Goal: Task Accomplishment & Management: Complete application form

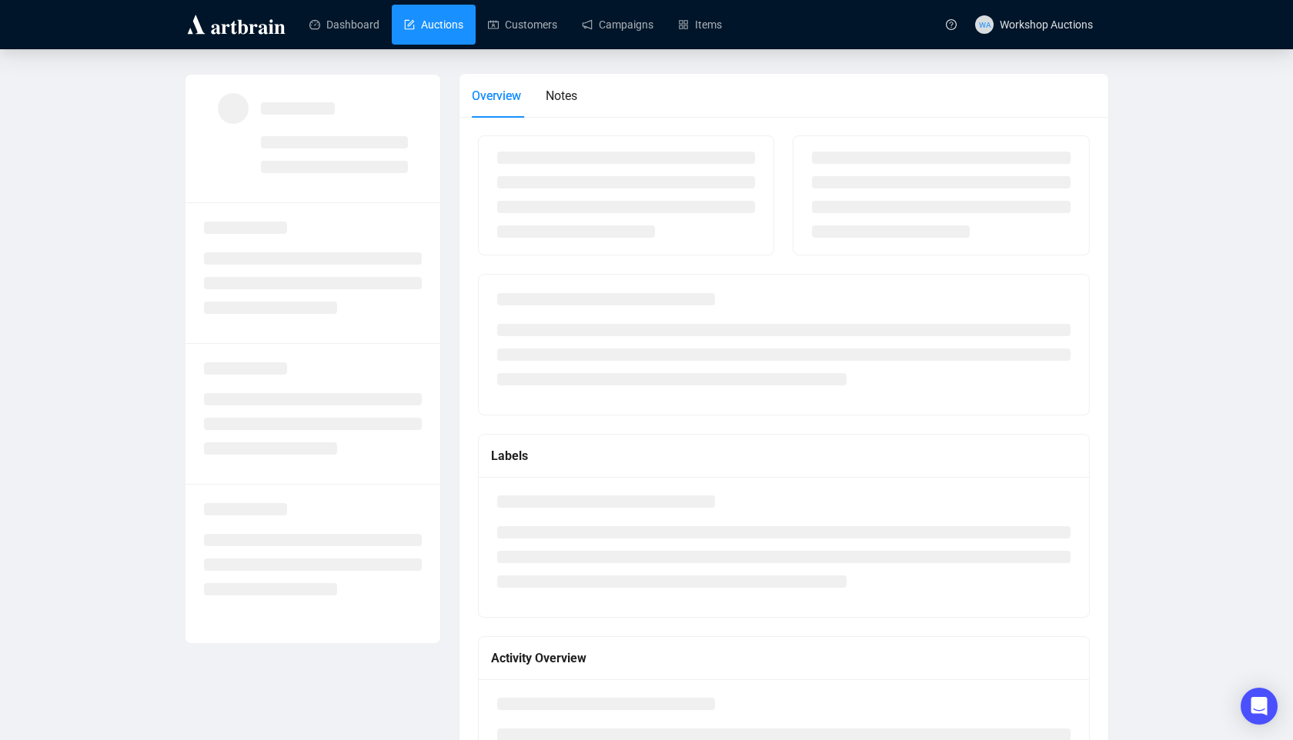
click at [427, 25] on link "Auctions" at bounding box center [433, 25] width 59 height 40
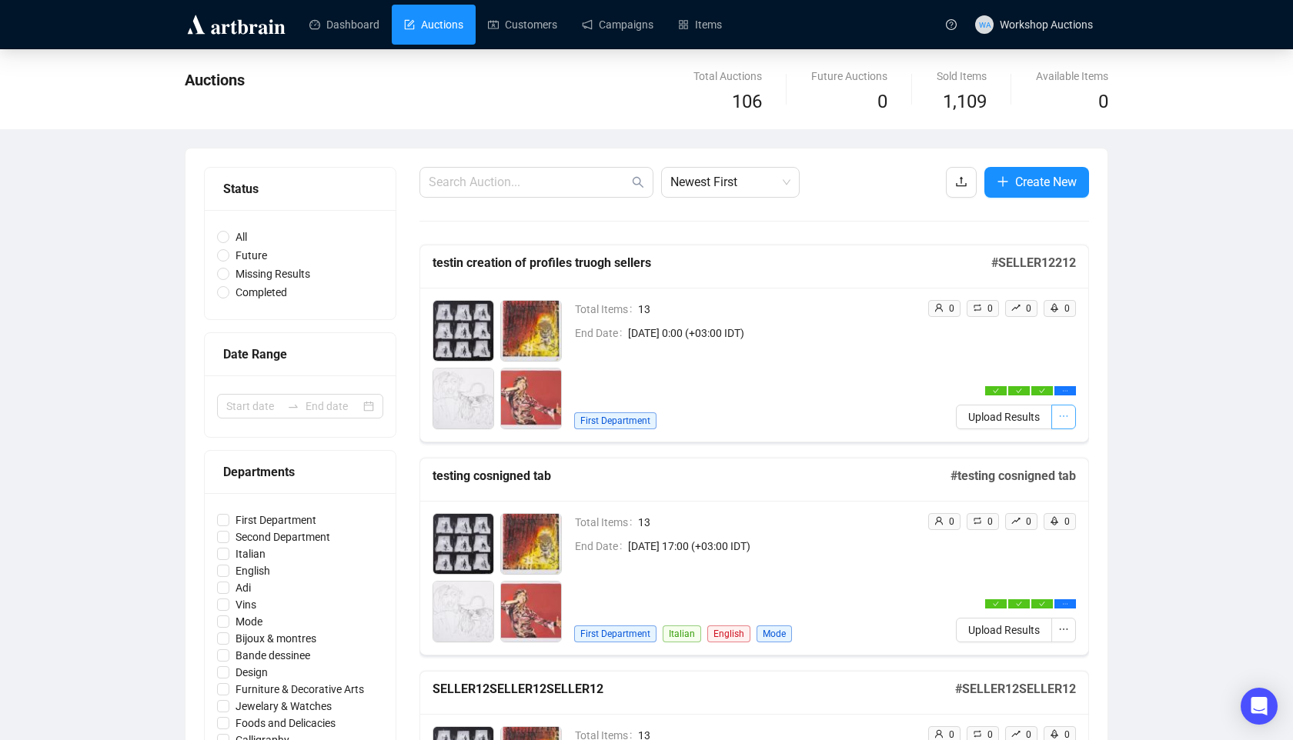
click at [1070, 420] on button "button" at bounding box center [1063, 417] width 25 height 25
click at [971, 451] on span "Edit" at bounding box center [995, 448] width 136 height 17
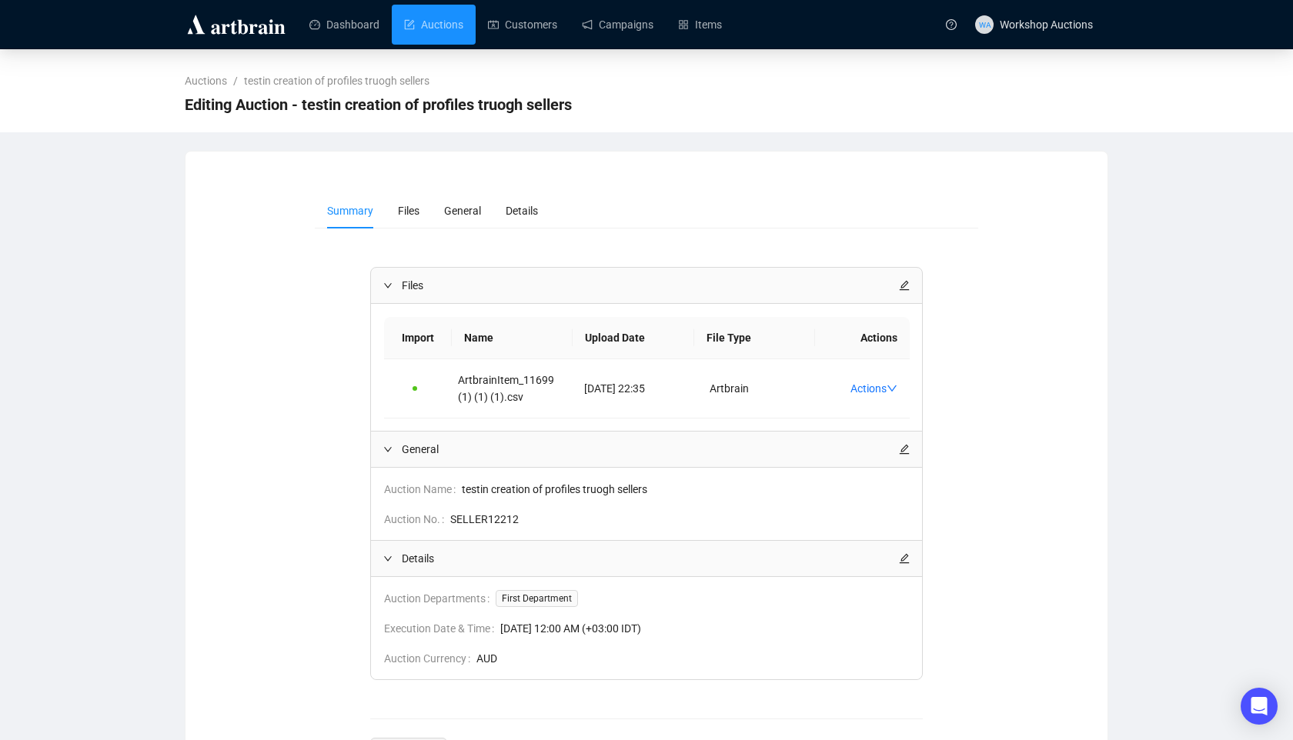
click at [899, 564] on div at bounding box center [904, 558] width 11 height 17
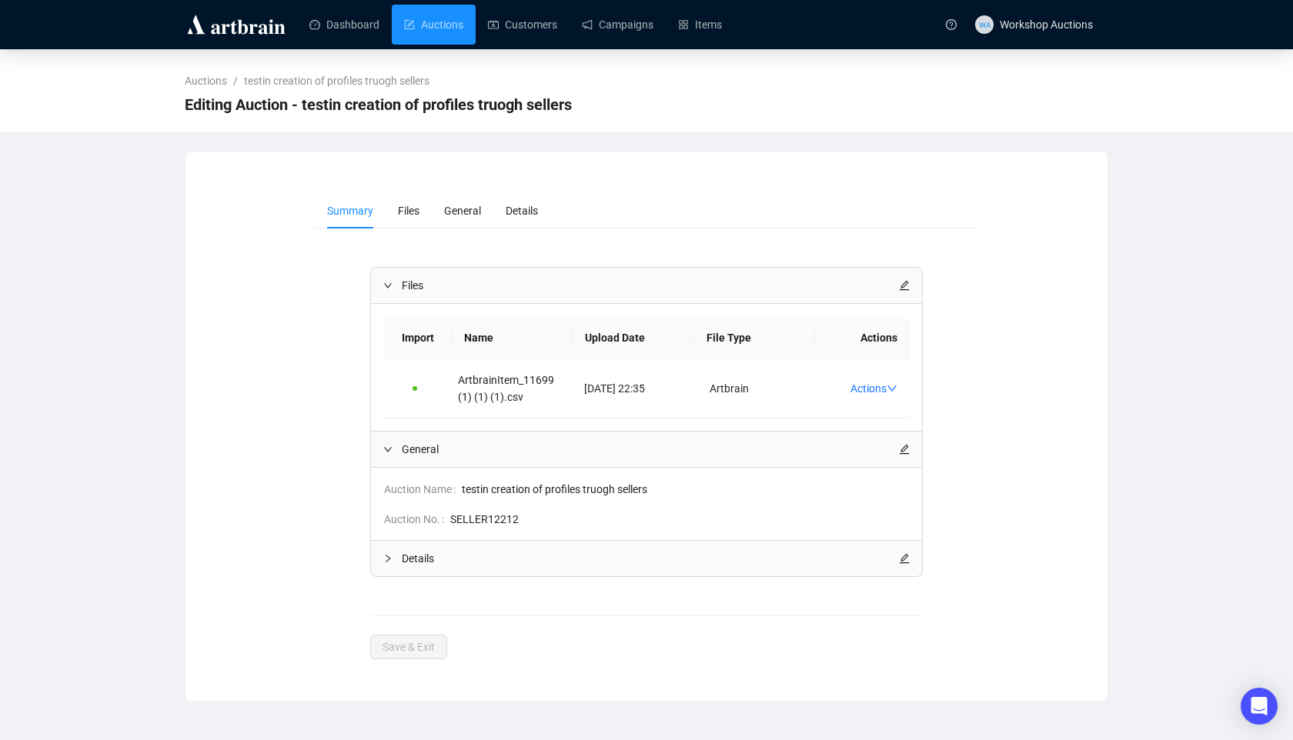
click at [910, 560] on icon "edit" at bounding box center [904, 558] width 11 height 11
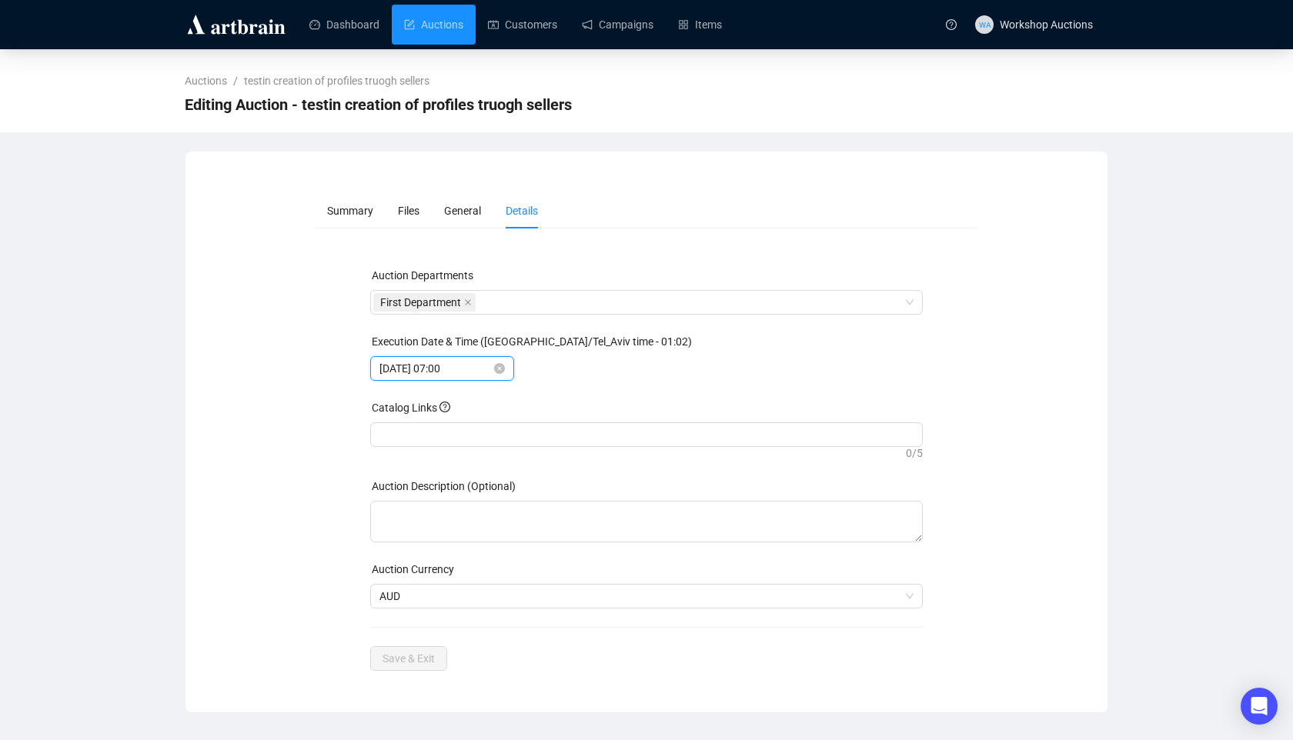
click at [459, 375] on input "[DATE] 07:00" at bounding box center [435, 368] width 112 height 17
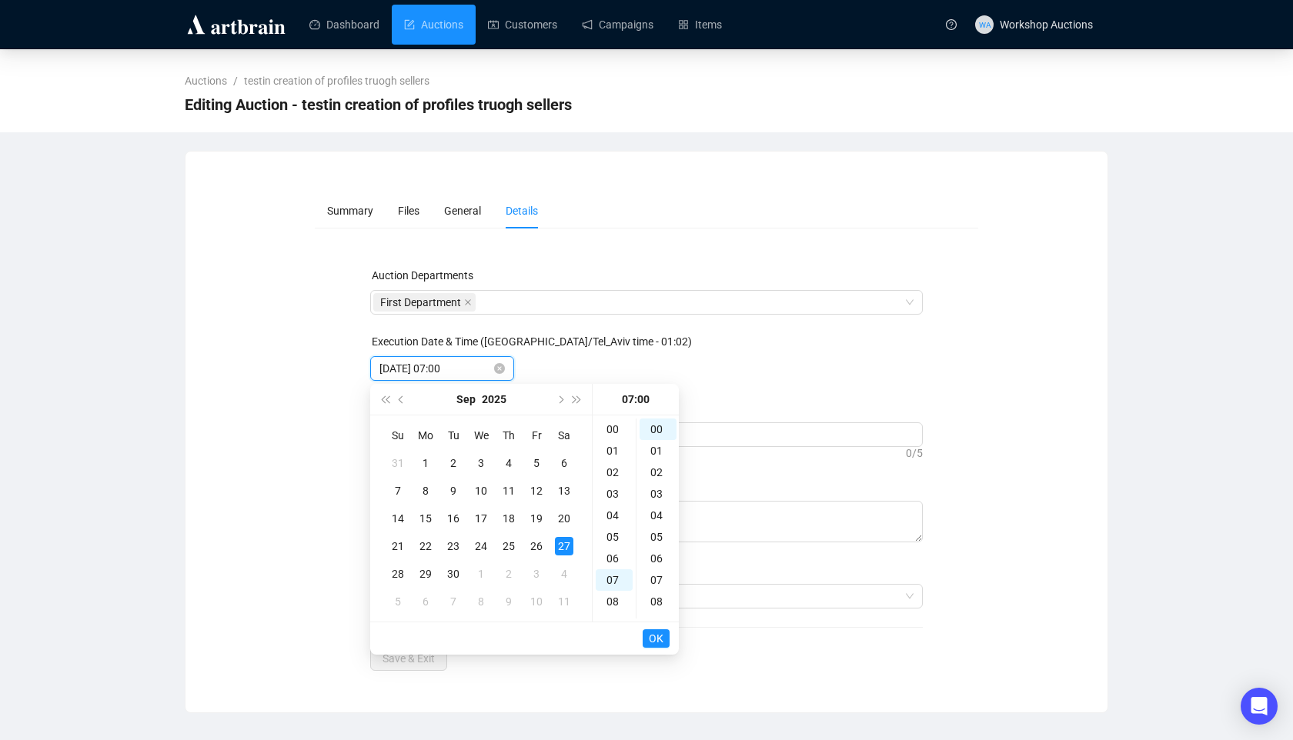
scroll to position [151, 0]
click at [575, 401] on span "Next year (Control + right)" at bounding box center [577, 400] width 8 height 8
click at [491, 573] on td "30" at bounding box center [481, 574] width 28 height 28
type input "[DATE] 07:00"
click at [660, 641] on span "OK" at bounding box center [656, 638] width 15 height 29
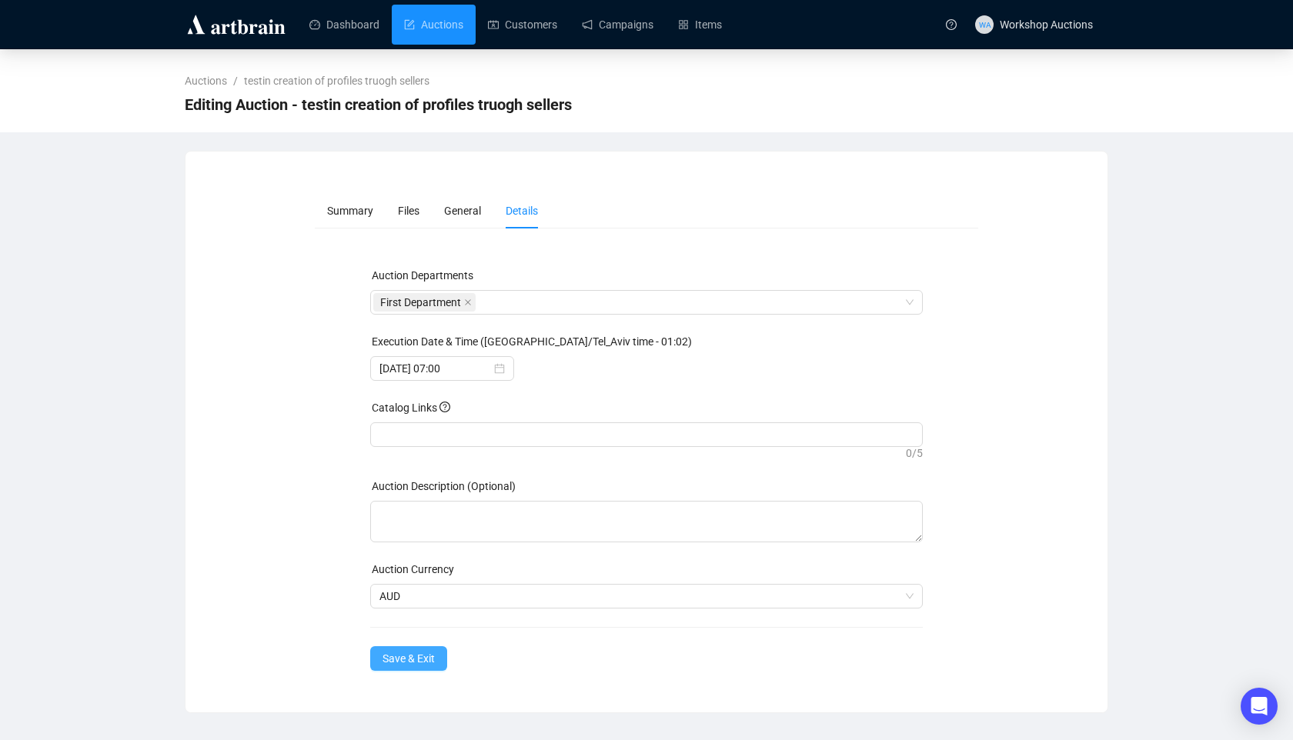
click at [421, 661] on span "Save & Exit" at bounding box center [408, 658] width 52 height 17
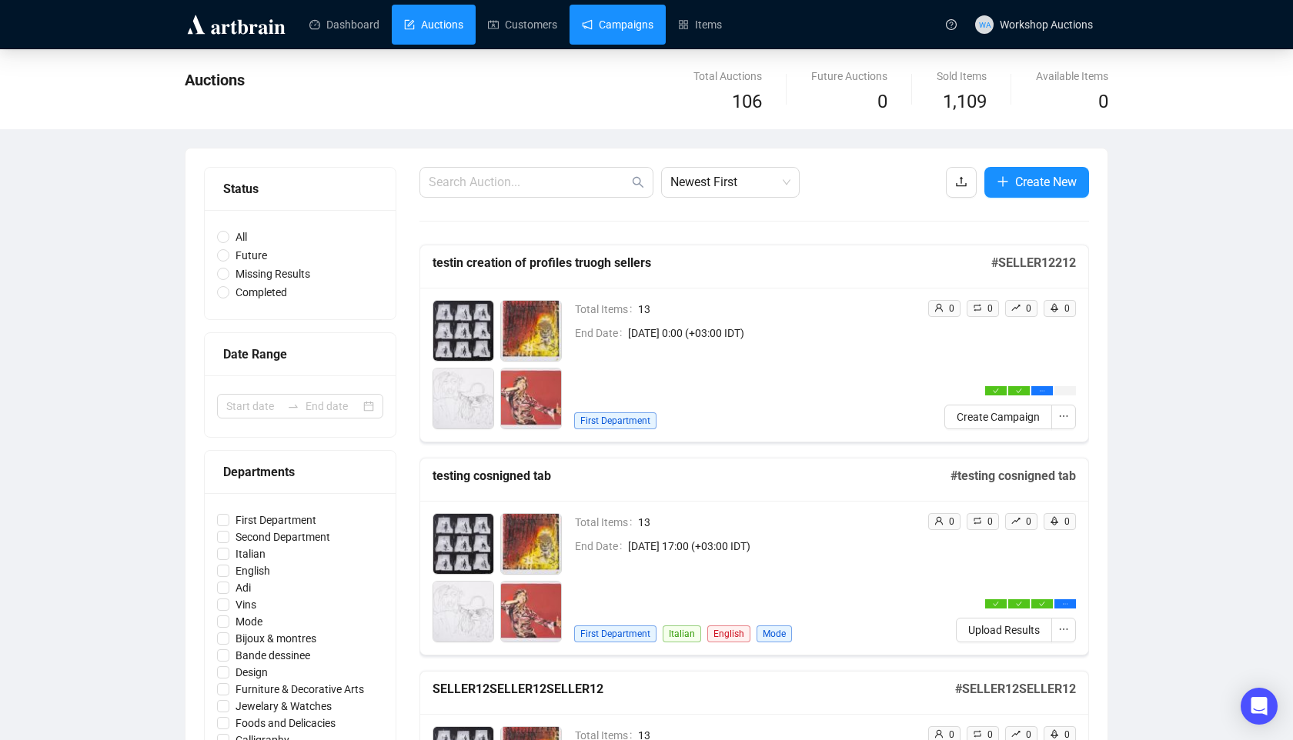
click at [649, 29] on link "Campaigns" at bounding box center [618, 25] width 72 height 40
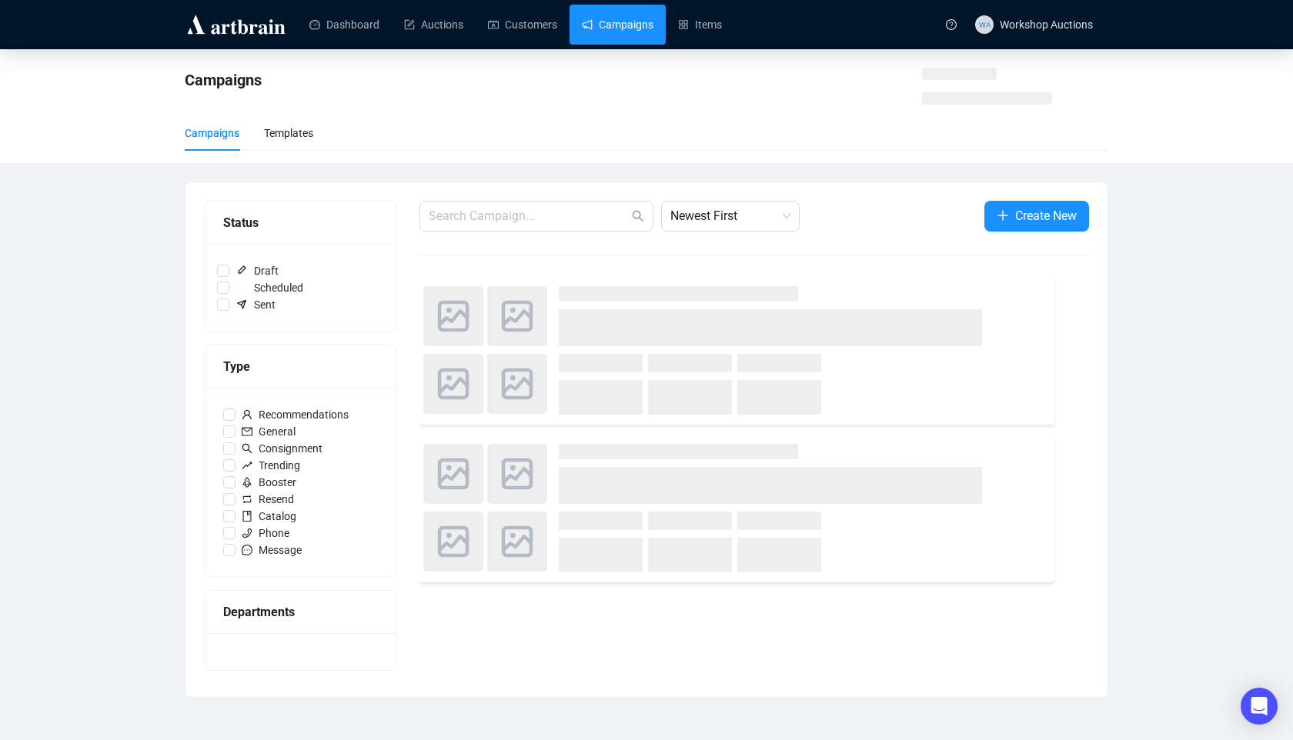
click at [1019, 199] on div "Status Draft Scheduled Sent Type Recommendations General Consignment Trending B…" at bounding box center [646, 439] width 922 height 515
click at [1017, 208] on span "Create New" at bounding box center [1046, 215] width 62 height 19
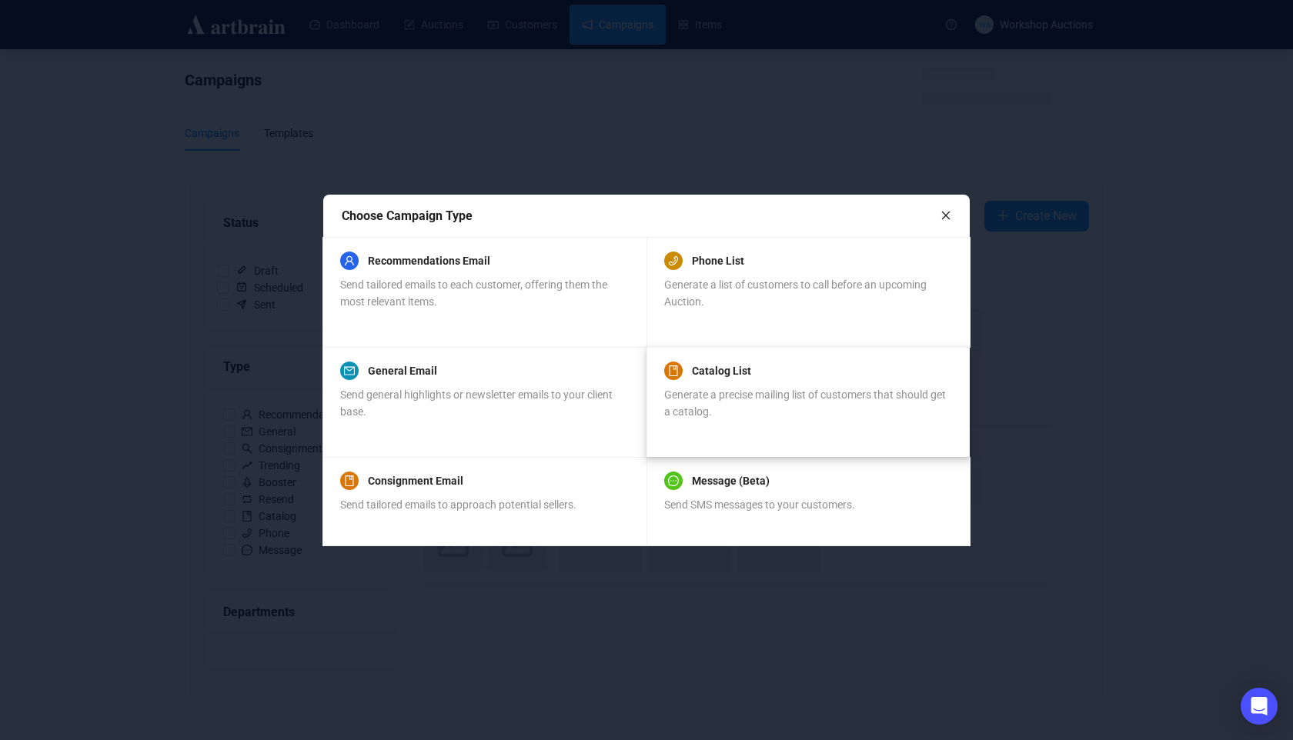
click at [770, 409] on div "Generate a precise mailing list of customers that should get a catalog." at bounding box center [808, 403] width 288 height 34
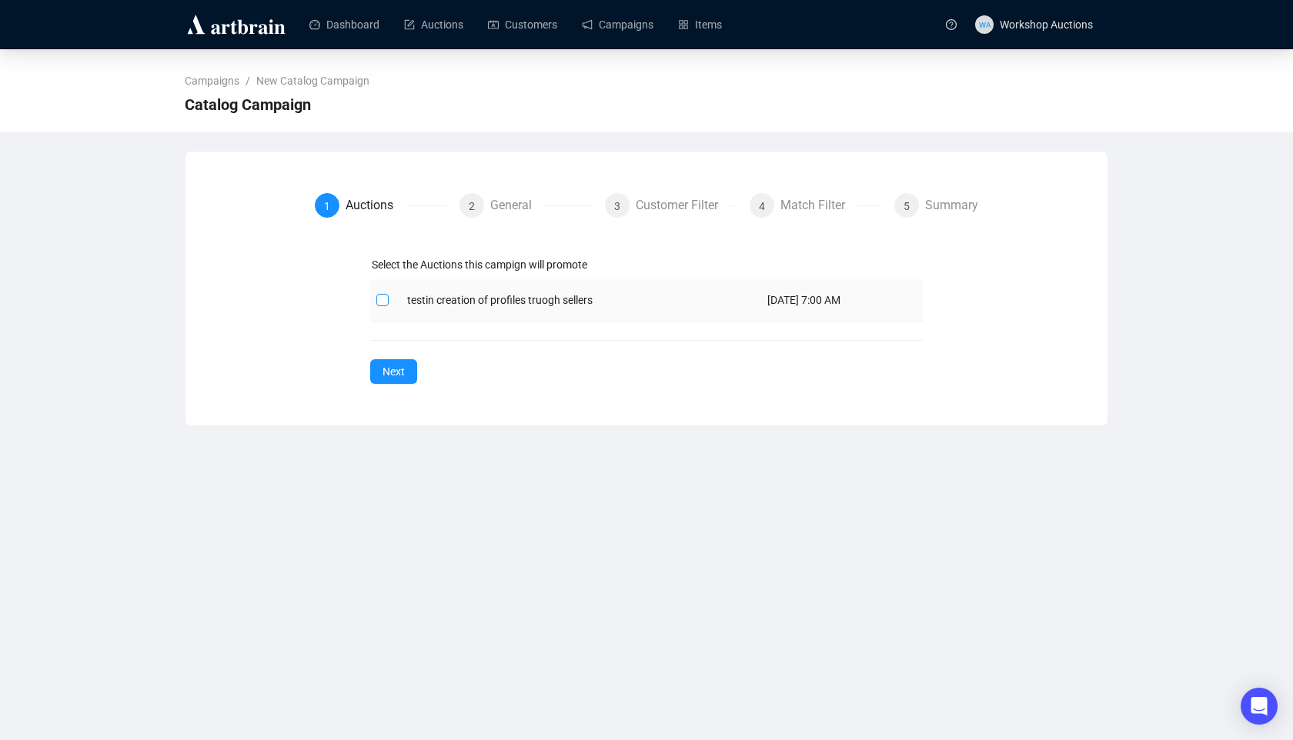
click at [382, 296] on input "checkbox" at bounding box center [381, 299] width 11 height 11
checkbox input "true"
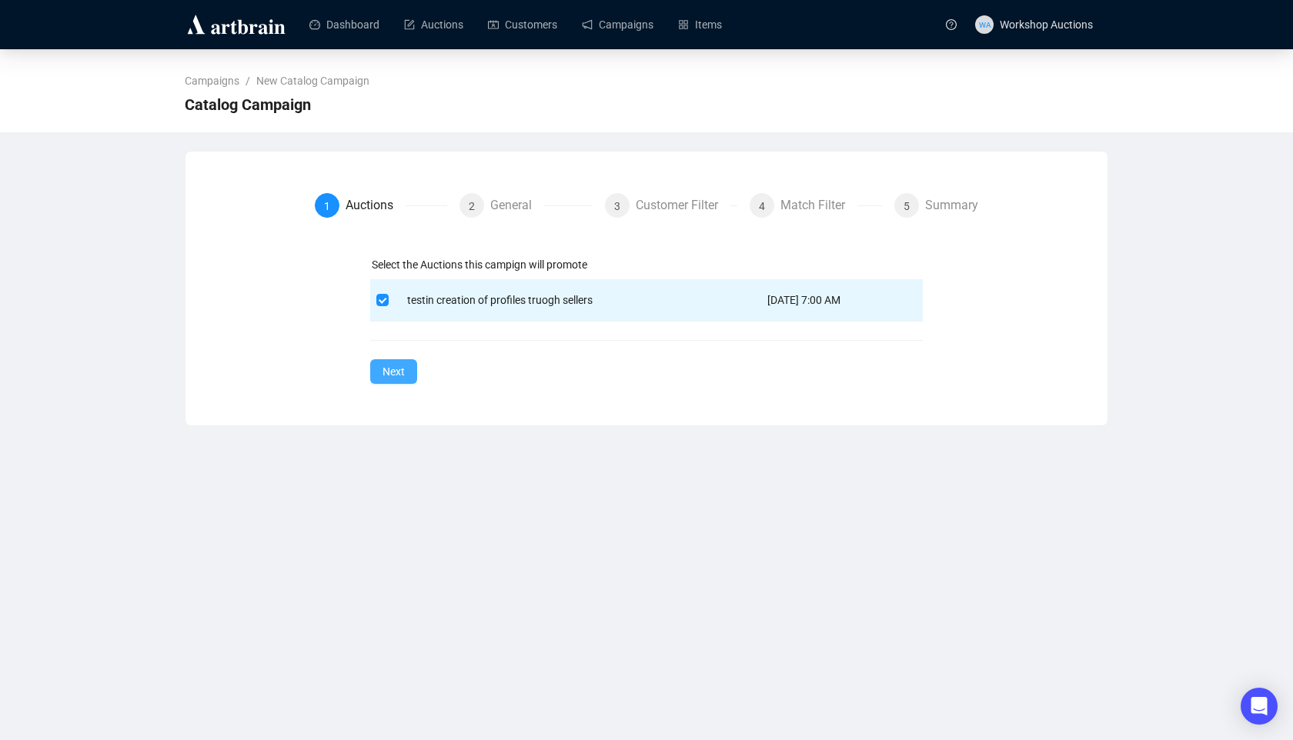
click at [393, 368] on span "Next" at bounding box center [393, 371] width 22 height 17
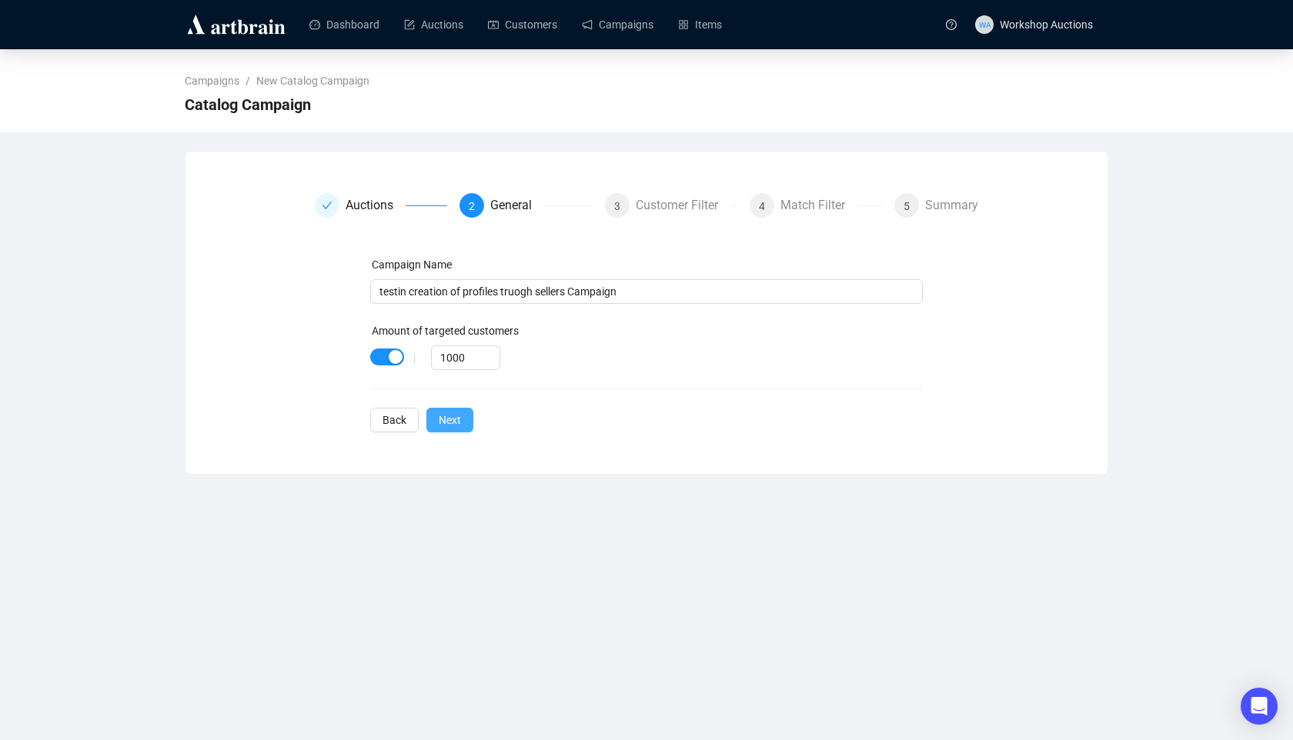
click at [459, 423] on span "Next" at bounding box center [450, 420] width 22 height 17
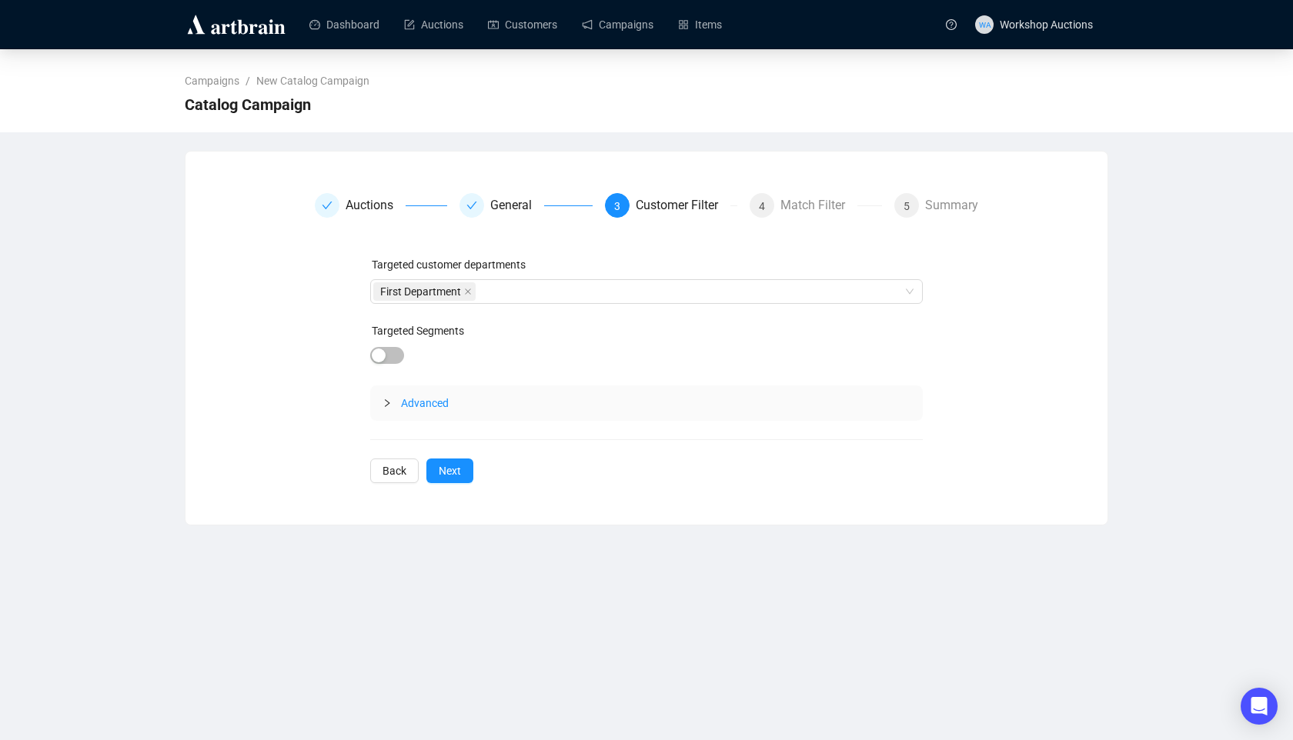
click at [384, 403] on icon "collapsed" at bounding box center [386, 403] width 9 height 9
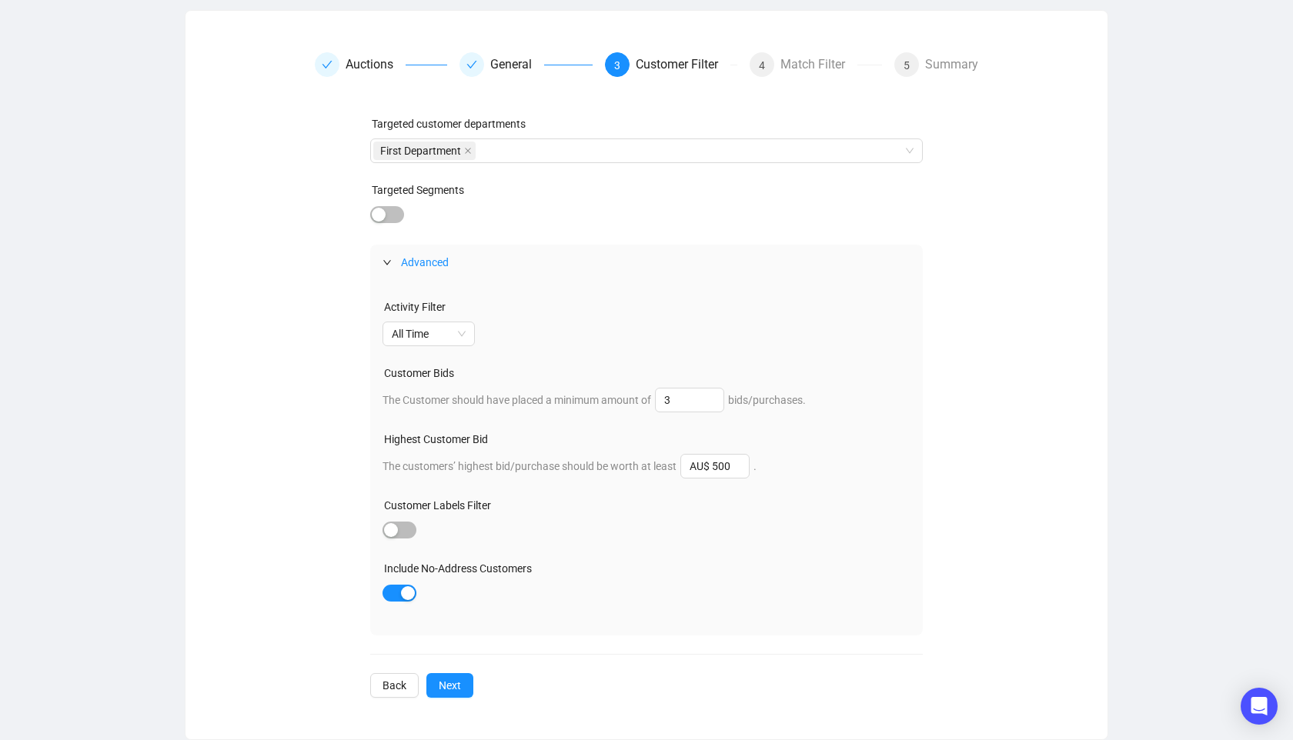
scroll to position [137, 0]
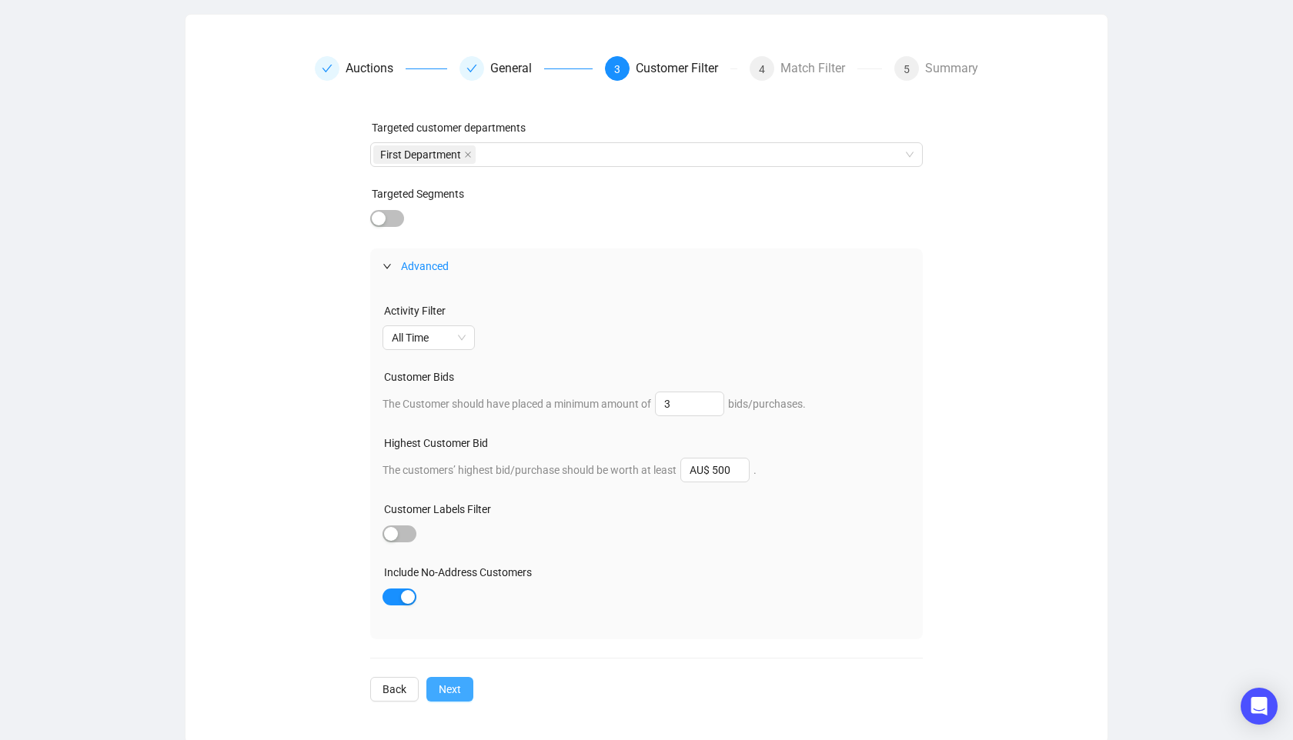
click at [461, 693] on span "Next" at bounding box center [450, 689] width 22 height 17
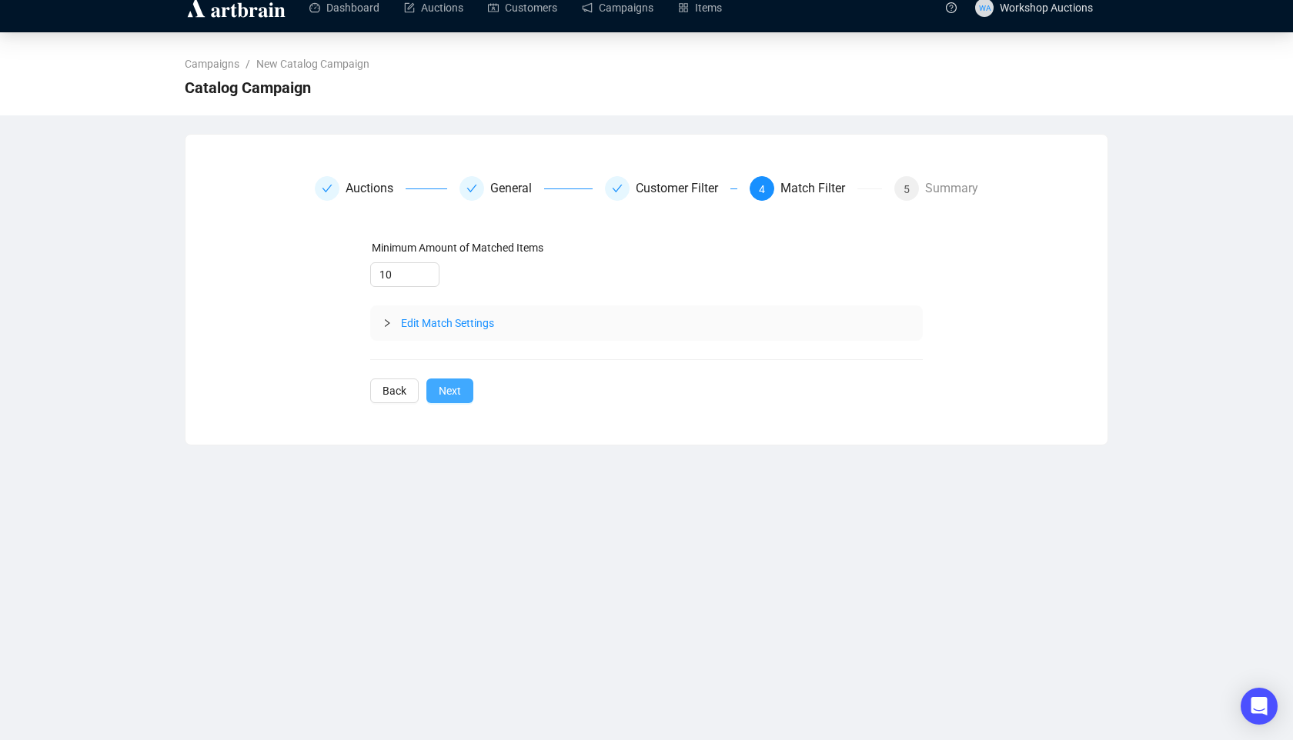
scroll to position [0, 0]
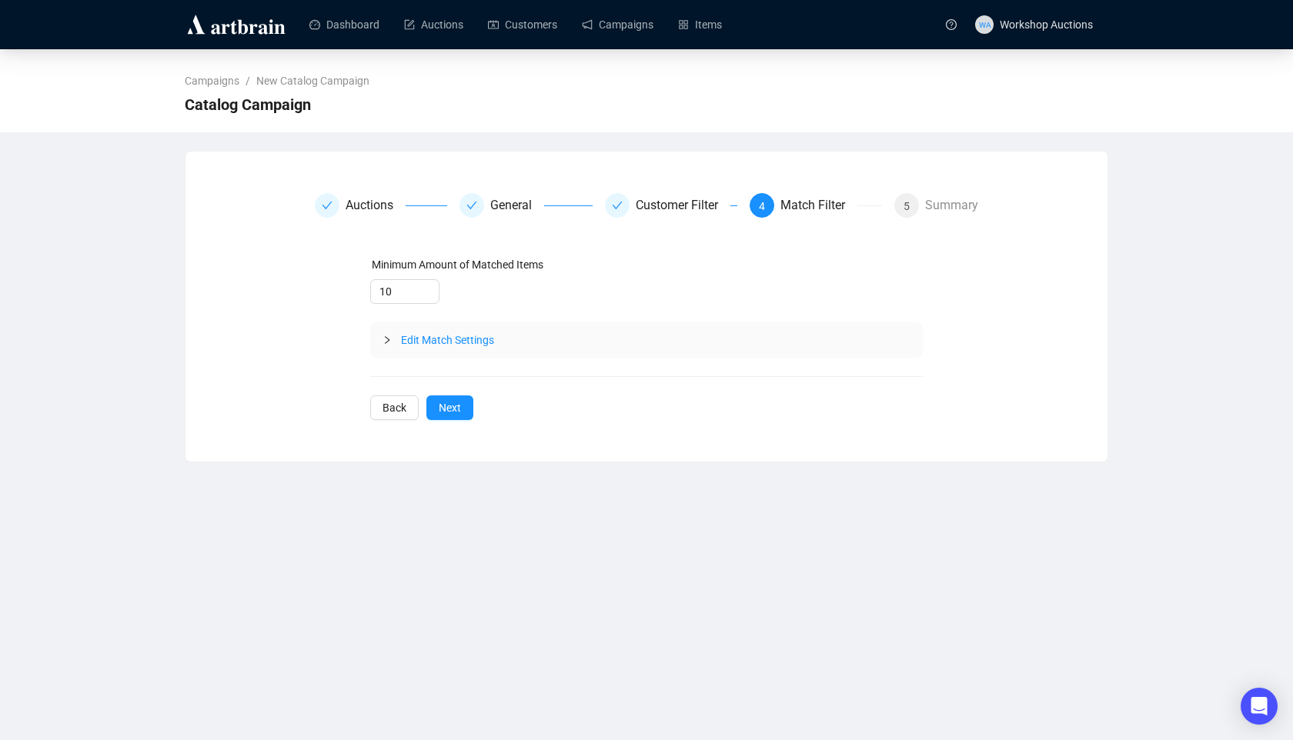
click at [384, 342] on icon "collapsed" at bounding box center [386, 340] width 9 height 9
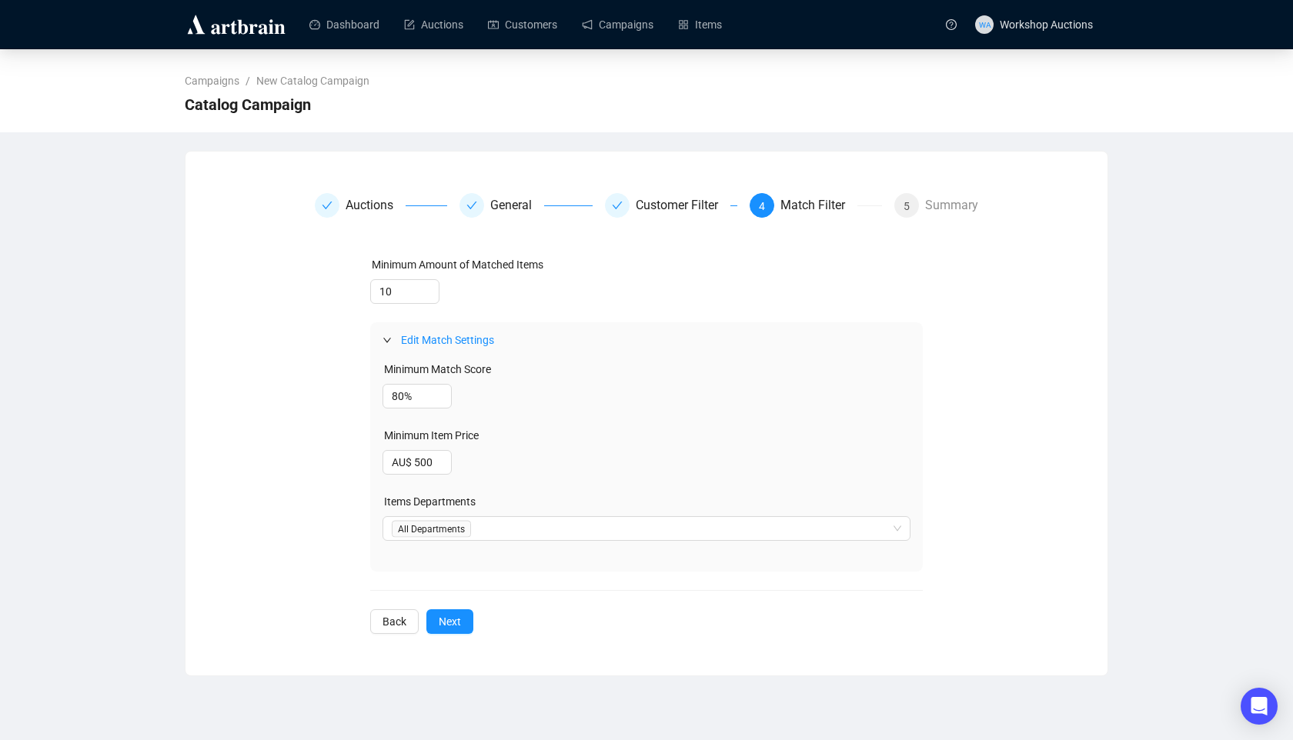
click at [393, 305] on div "Minimum Amount of Matched Items 10 Edit Match Settings Minimum Match Score 80% …" at bounding box center [646, 414] width 553 height 316
click at [393, 298] on input "10" at bounding box center [405, 291] width 68 height 23
click at [433, 299] on span "Decrease Value" at bounding box center [430, 296] width 17 height 14
click at [391, 334] on div at bounding box center [391, 340] width 18 height 17
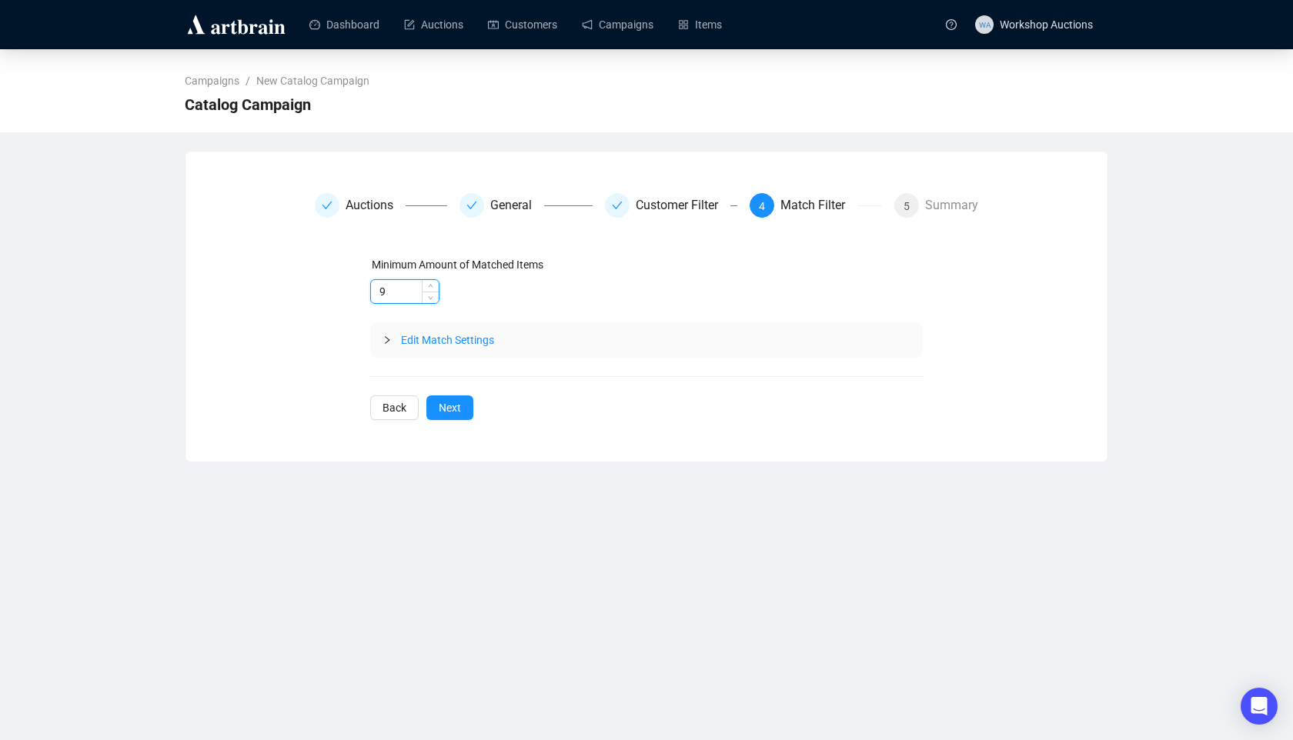
click at [411, 293] on input "9" at bounding box center [405, 291] width 68 height 23
click at [434, 296] on span "Decrease Value" at bounding box center [430, 296] width 17 height 14
click at [389, 333] on div at bounding box center [391, 340] width 18 height 17
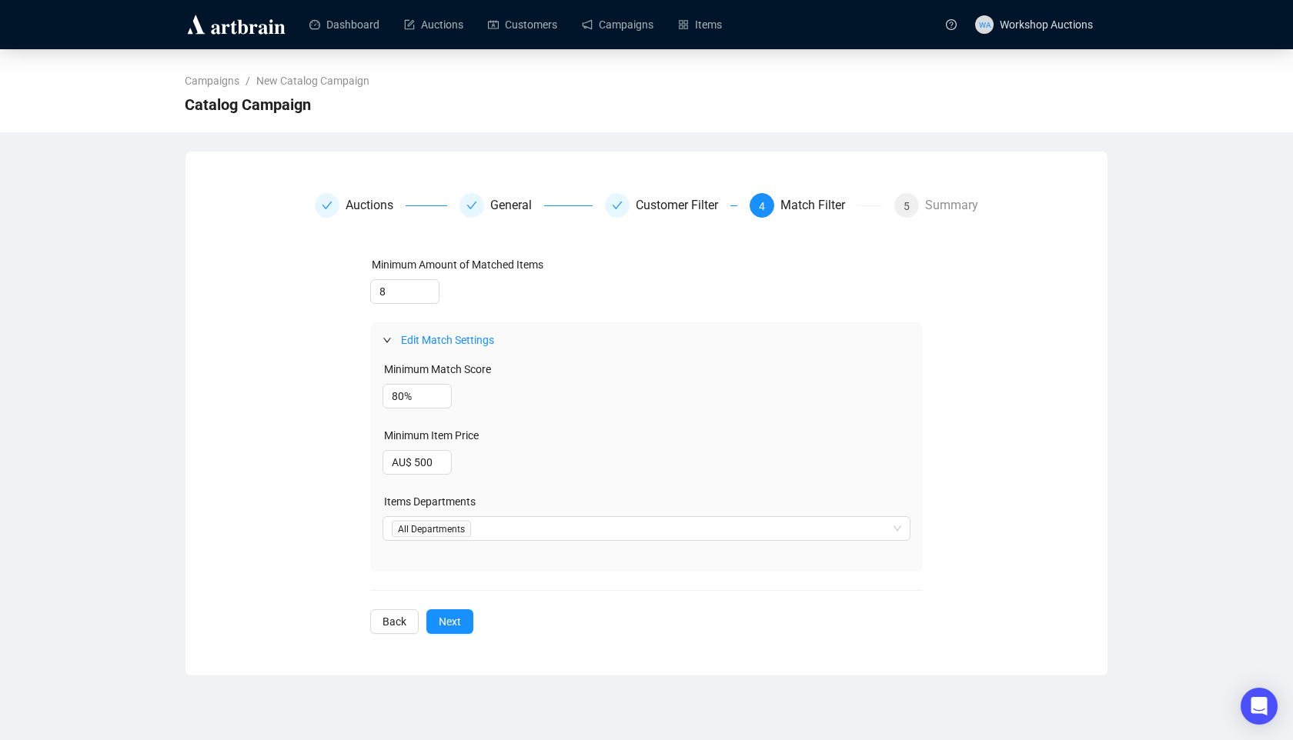
click at [387, 332] on div at bounding box center [391, 340] width 18 height 17
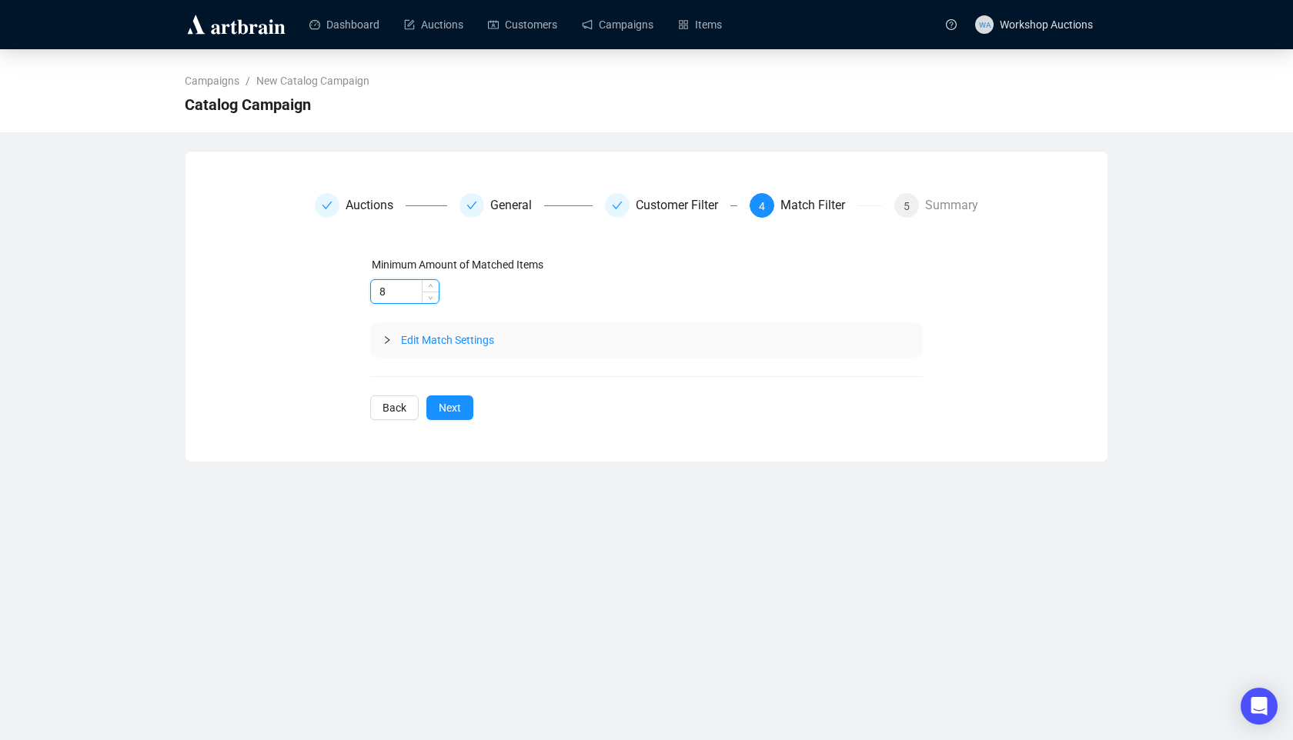
click at [395, 296] on input "8" at bounding box center [405, 291] width 68 height 23
click at [434, 299] on span "Decrease Value" at bounding box center [430, 296] width 17 height 14
type input "5"
click at [430, 298] on icon "down" at bounding box center [430, 297] width 5 height 3
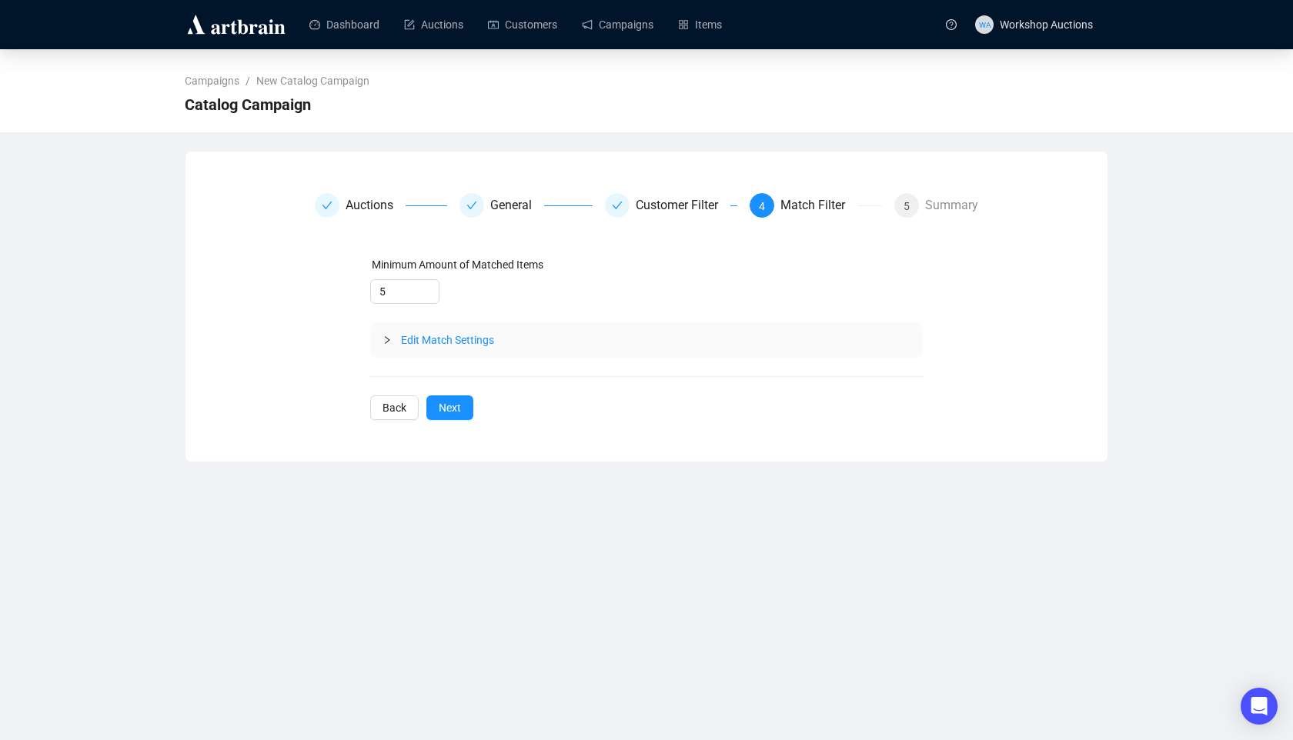
click at [392, 336] on div at bounding box center [391, 340] width 18 height 17
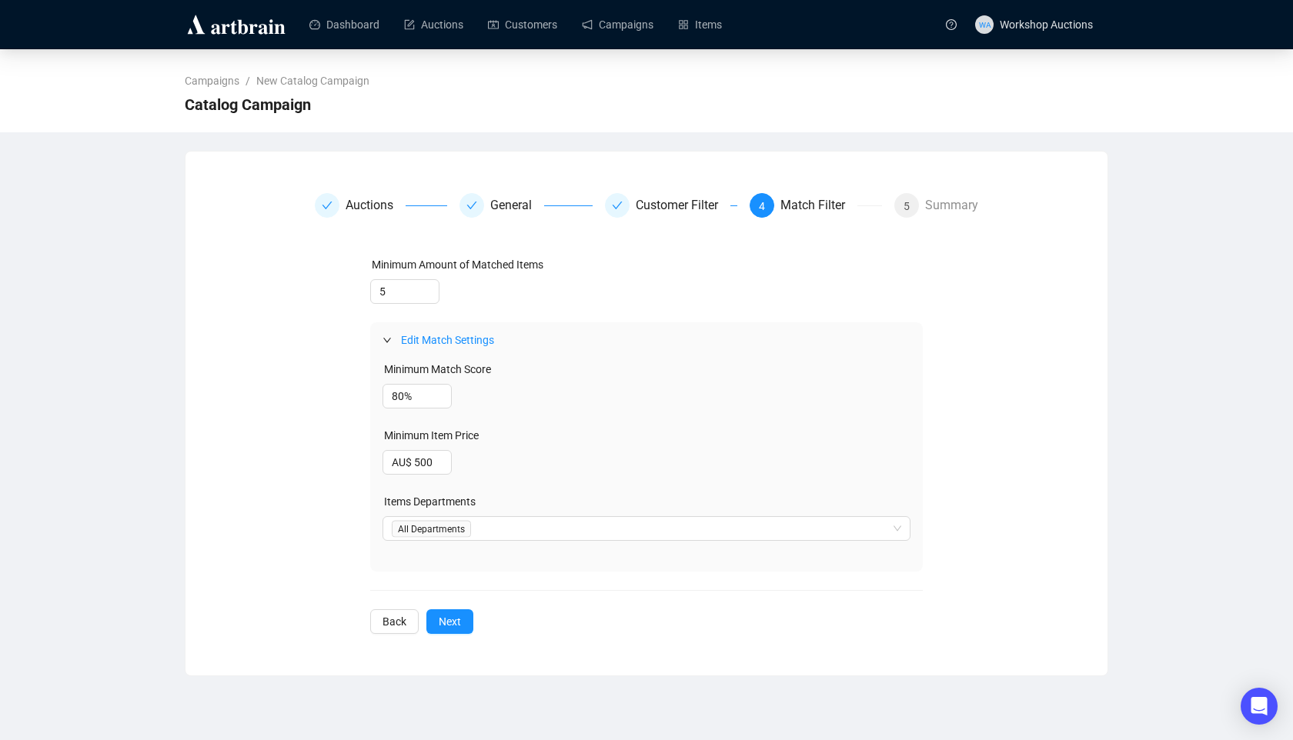
click at [392, 336] on div at bounding box center [391, 340] width 18 height 17
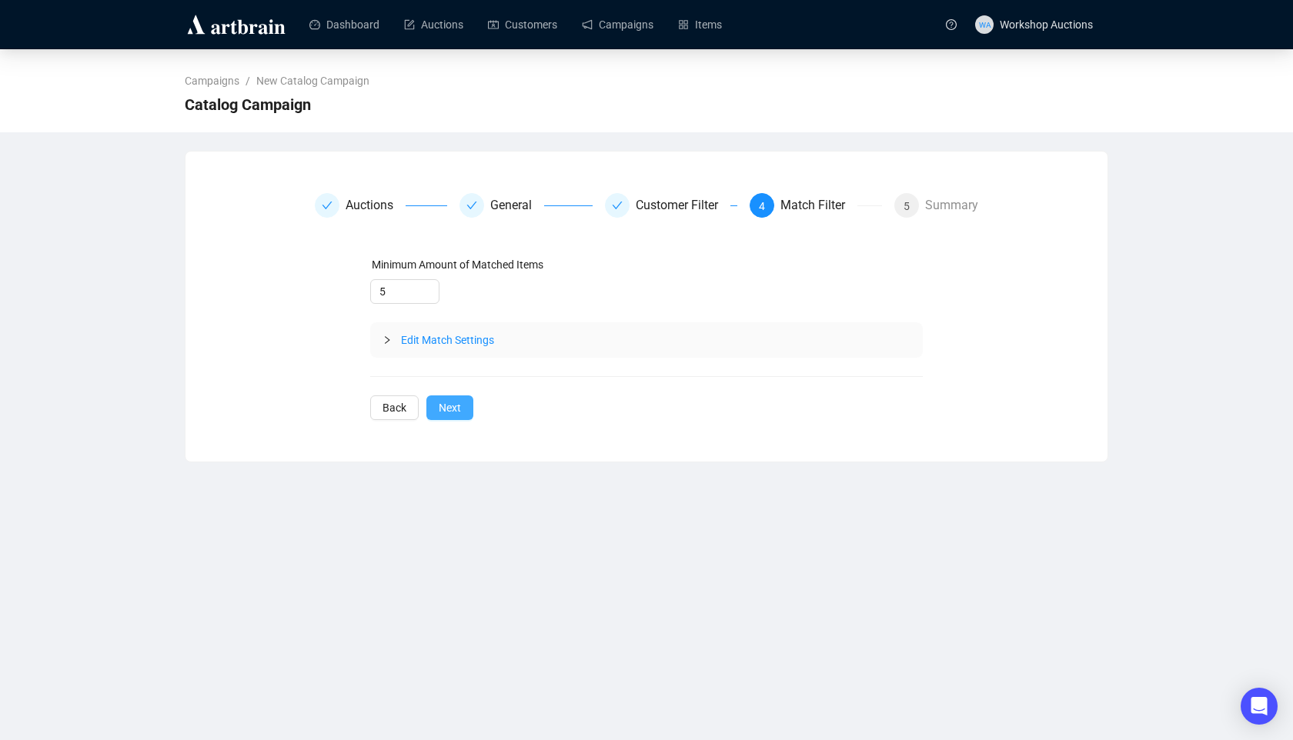
click at [460, 408] on span "Next" at bounding box center [450, 407] width 22 height 17
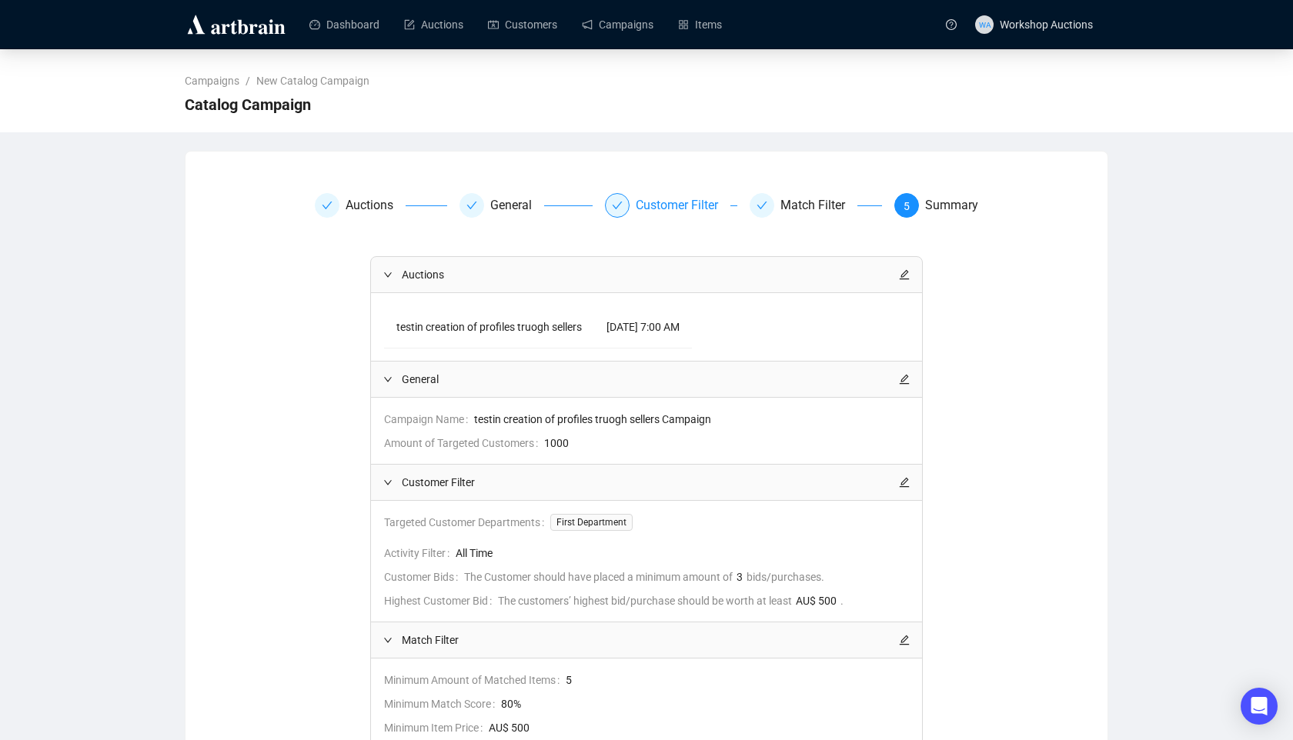
click at [667, 215] on div "Customer Filter" at bounding box center [683, 205] width 95 height 25
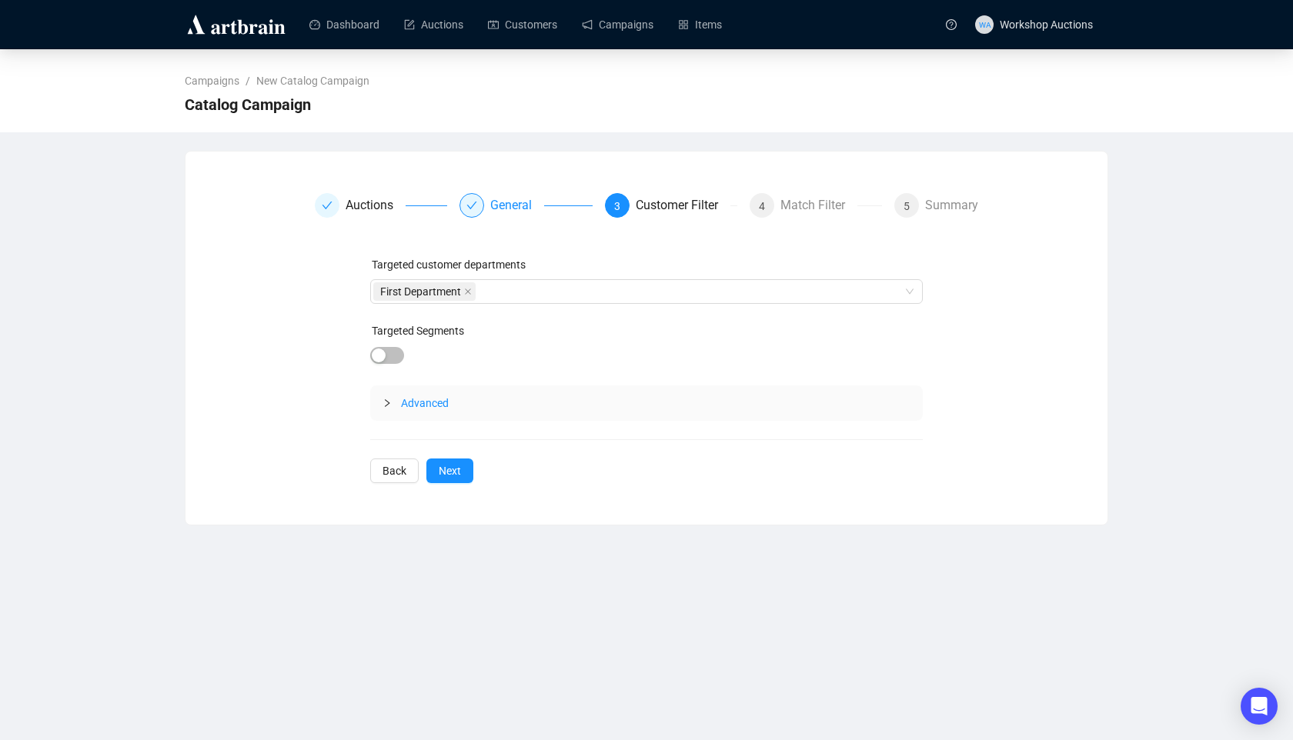
click at [511, 200] on div "General" at bounding box center [517, 205] width 54 height 25
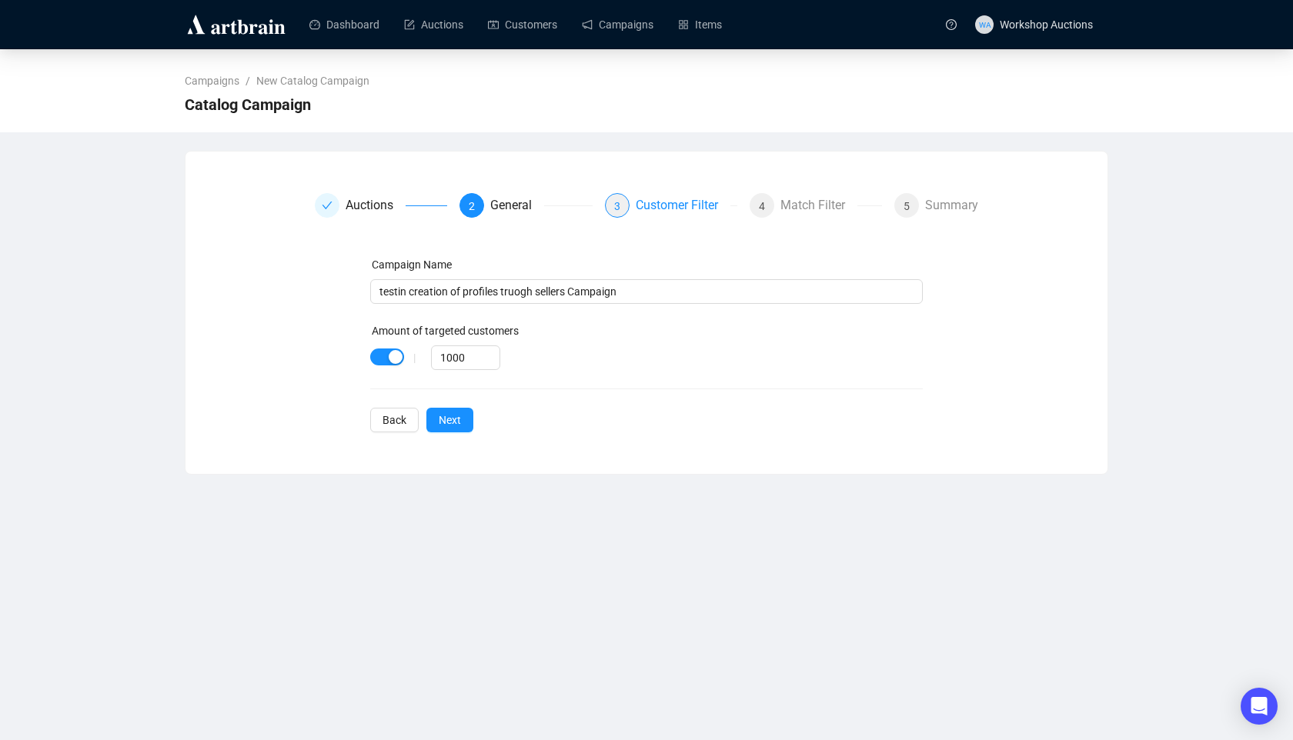
click at [647, 205] on div "Customer Filter" at bounding box center [683, 205] width 95 height 25
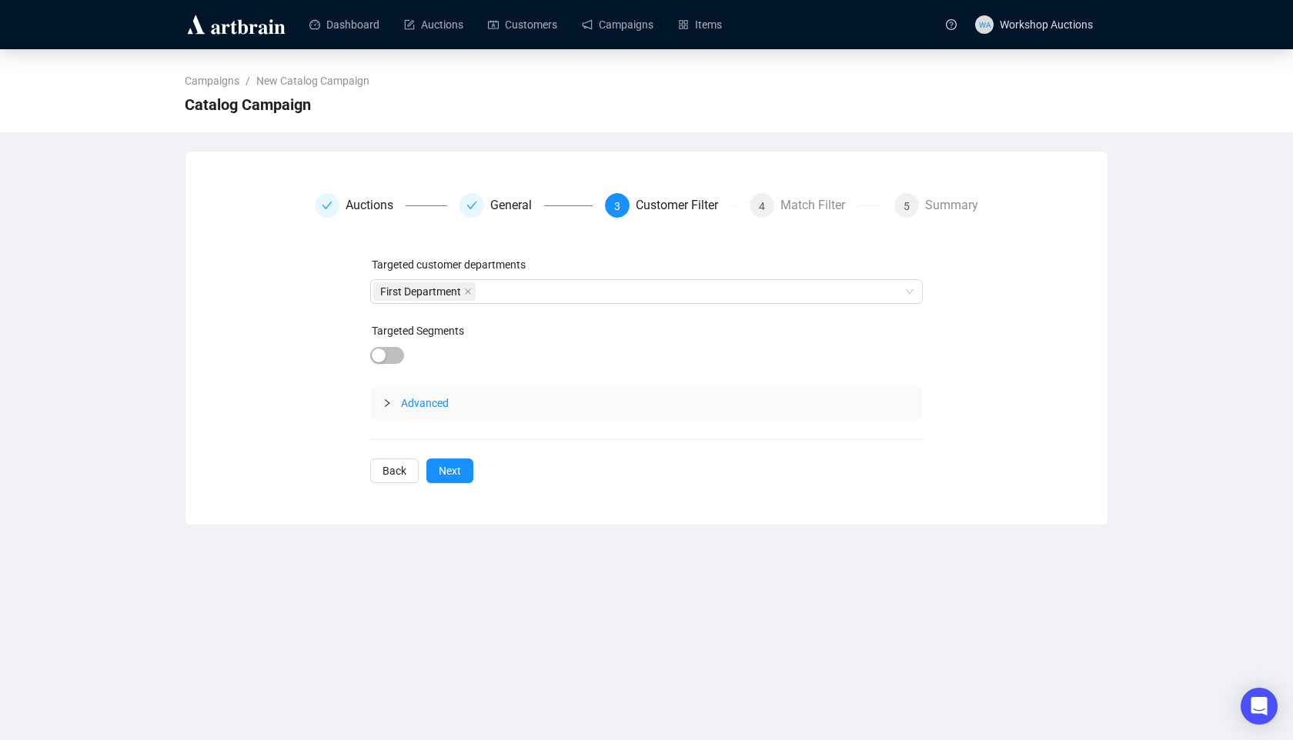
click at [389, 402] on icon "collapsed" at bounding box center [386, 403] width 9 height 9
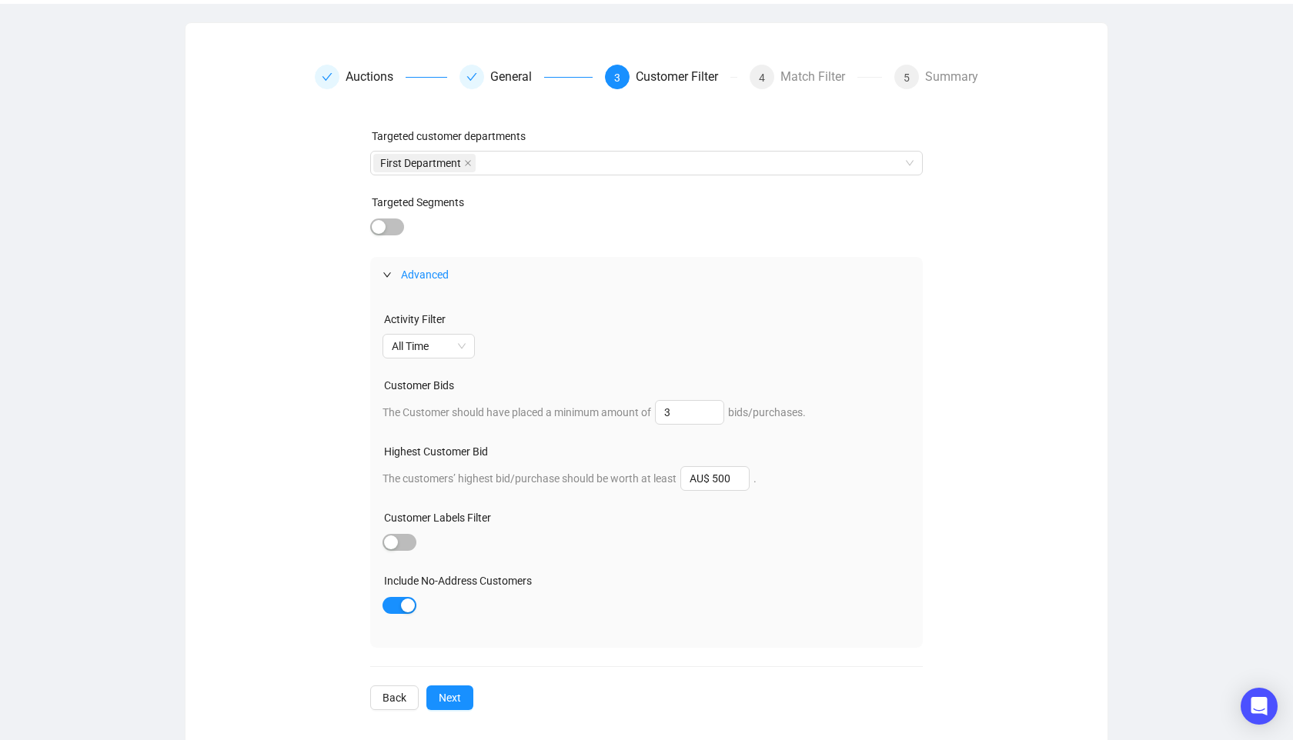
scroll to position [127, 0]
click at [786, 74] on div "Match Filter" at bounding box center [818, 78] width 77 height 25
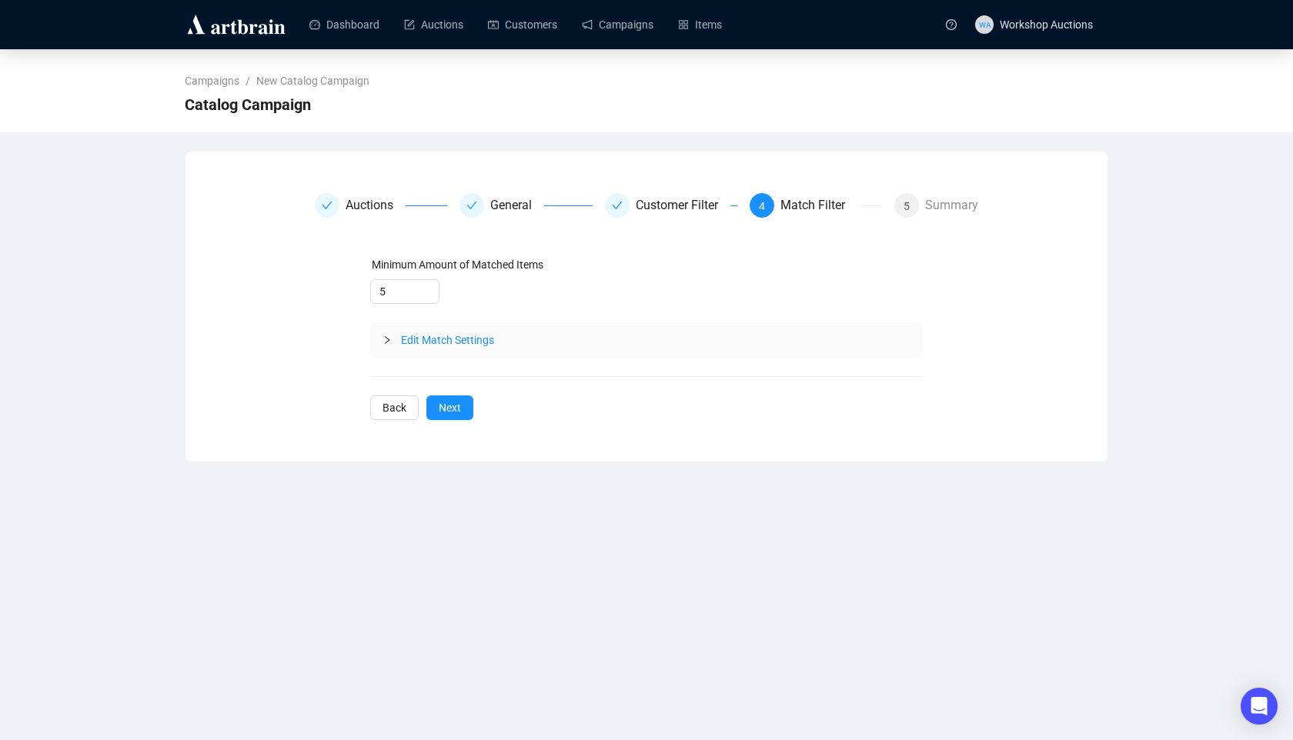
click at [384, 333] on div at bounding box center [391, 340] width 18 height 17
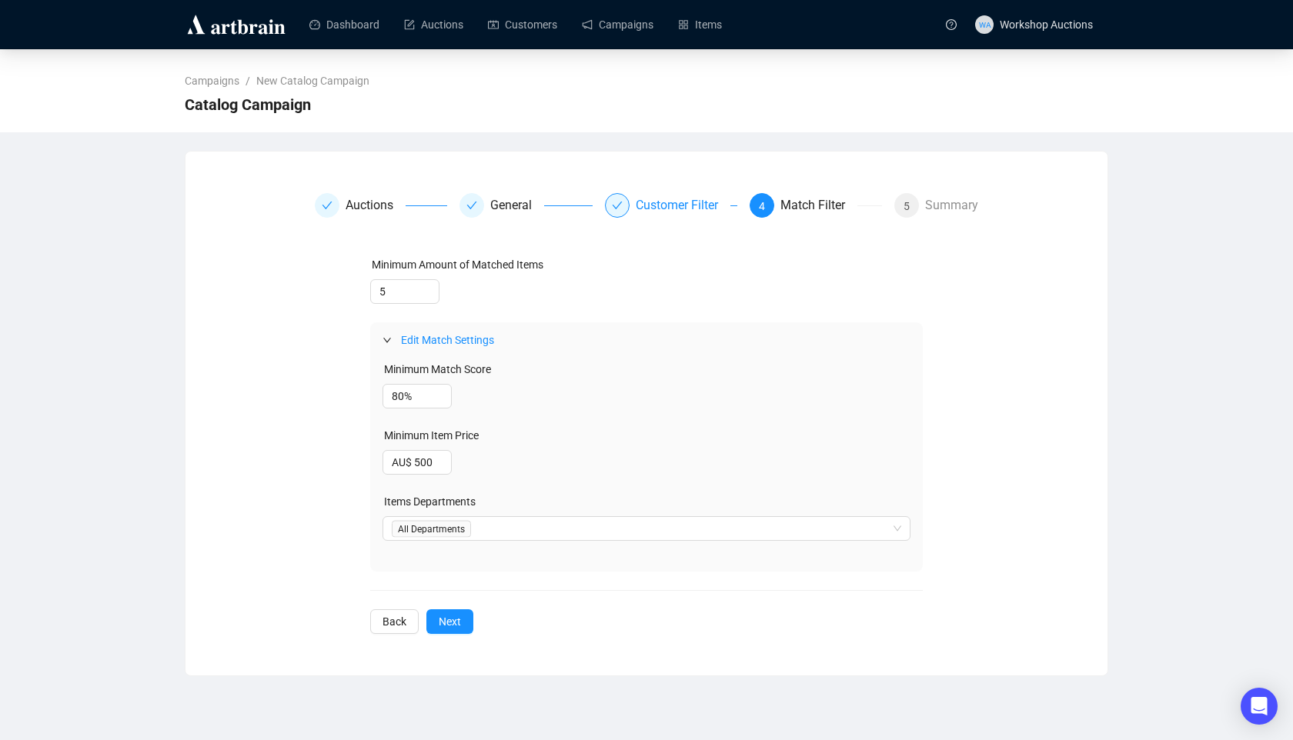
click at [643, 202] on div "Customer Filter" at bounding box center [683, 205] width 95 height 25
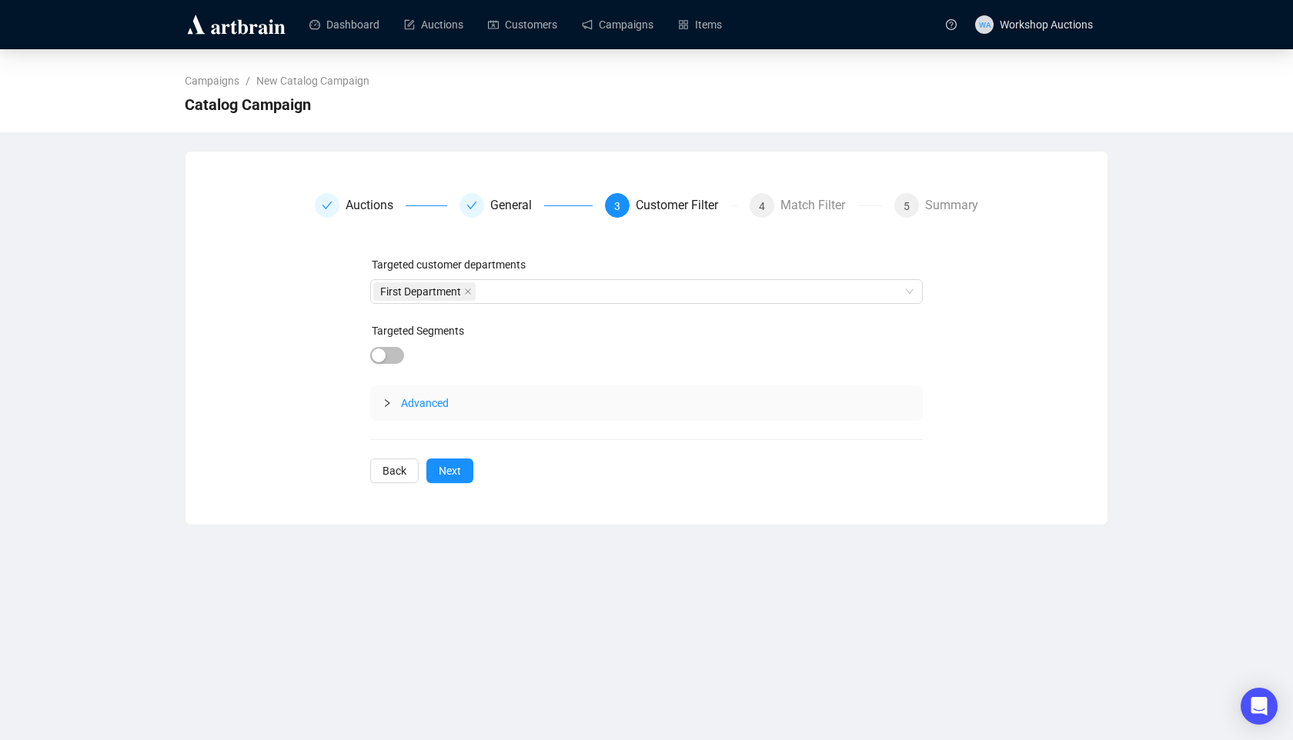
click at [379, 403] on div "Advanced" at bounding box center [646, 403] width 553 height 35
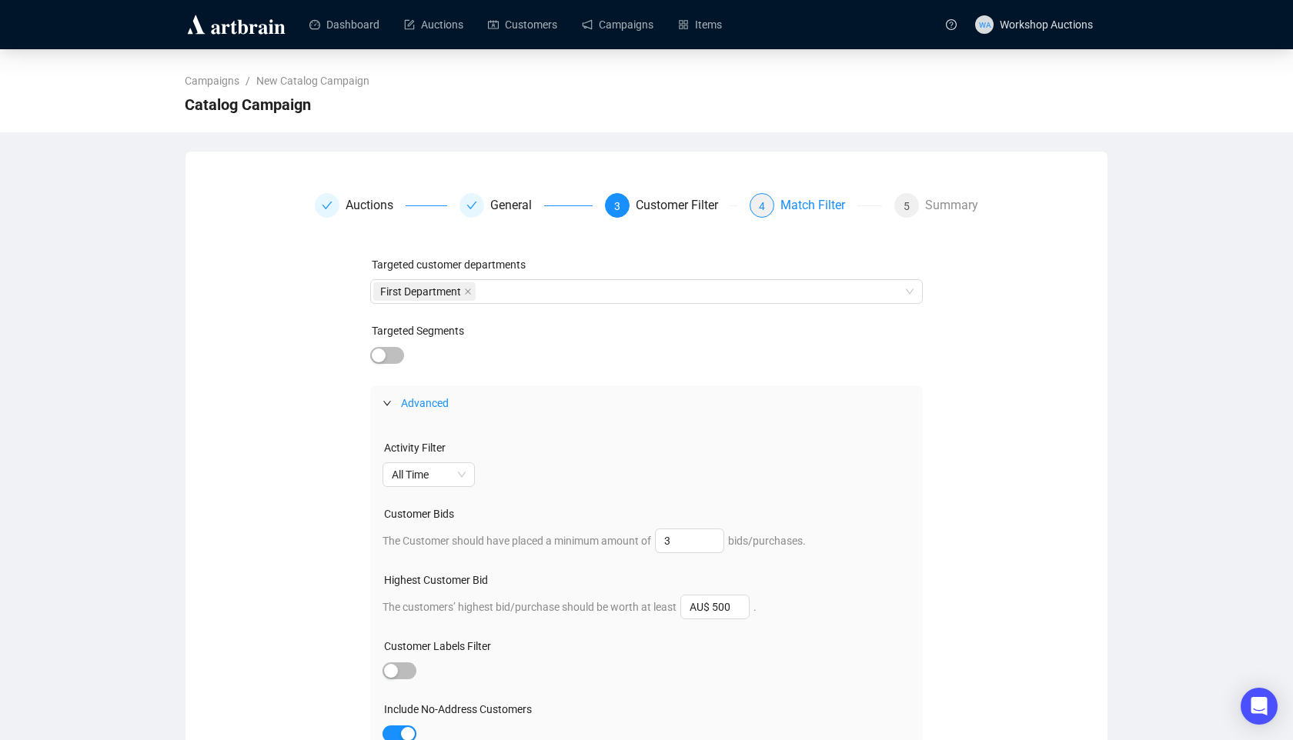
click at [785, 207] on div "Match Filter" at bounding box center [818, 205] width 77 height 25
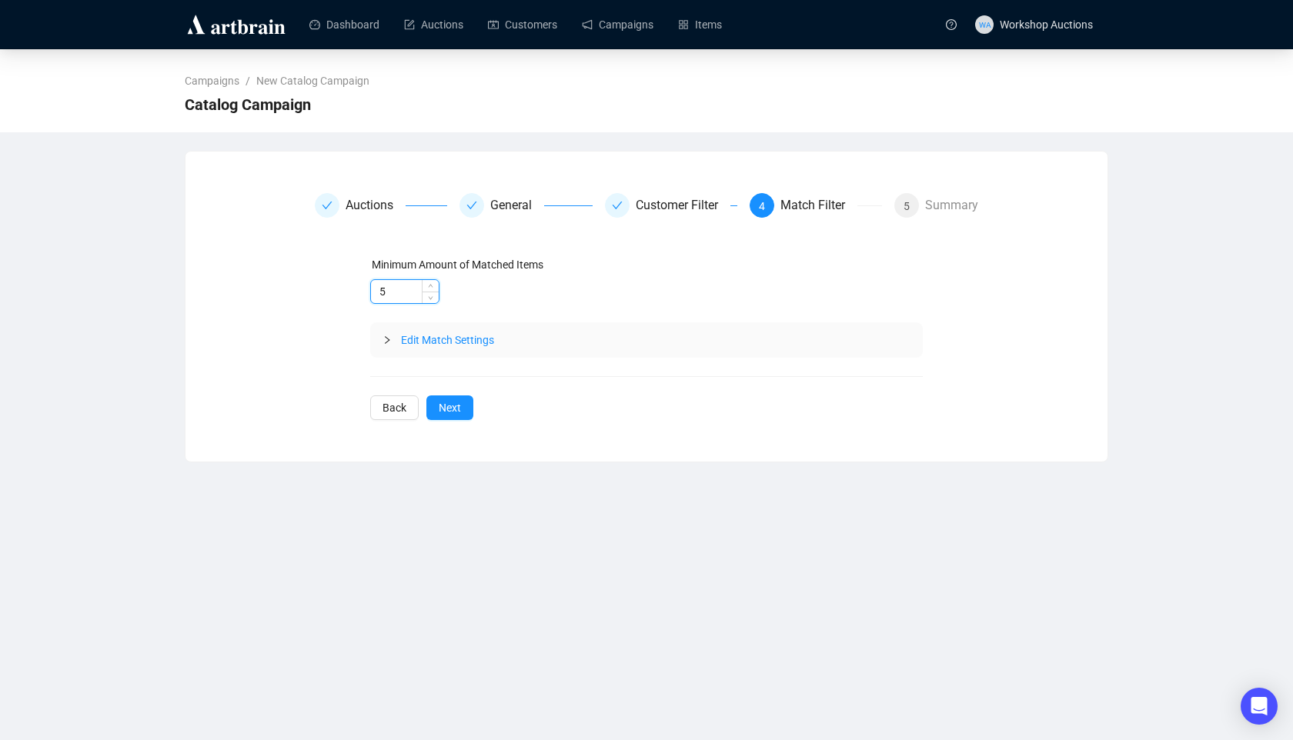
click at [384, 289] on input "5" at bounding box center [405, 291] width 68 height 23
click at [395, 299] on input "5" at bounding box center [405, 291] width 68 height 23
click at [386, 337] on icon "collapsed" at bounding box center [386, 340] width 9 height 9
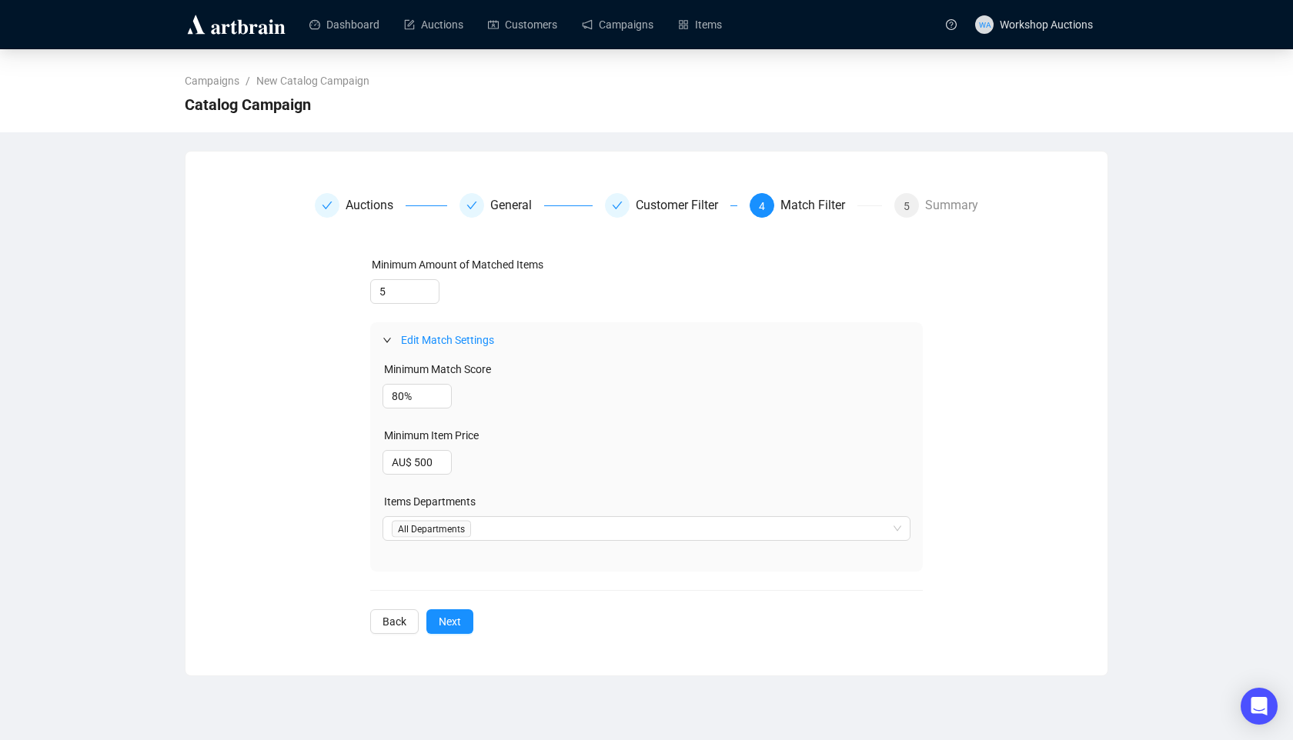
click at [386, 337] on icon "expanded" at bounding box center [386, 340] width 9 height 9
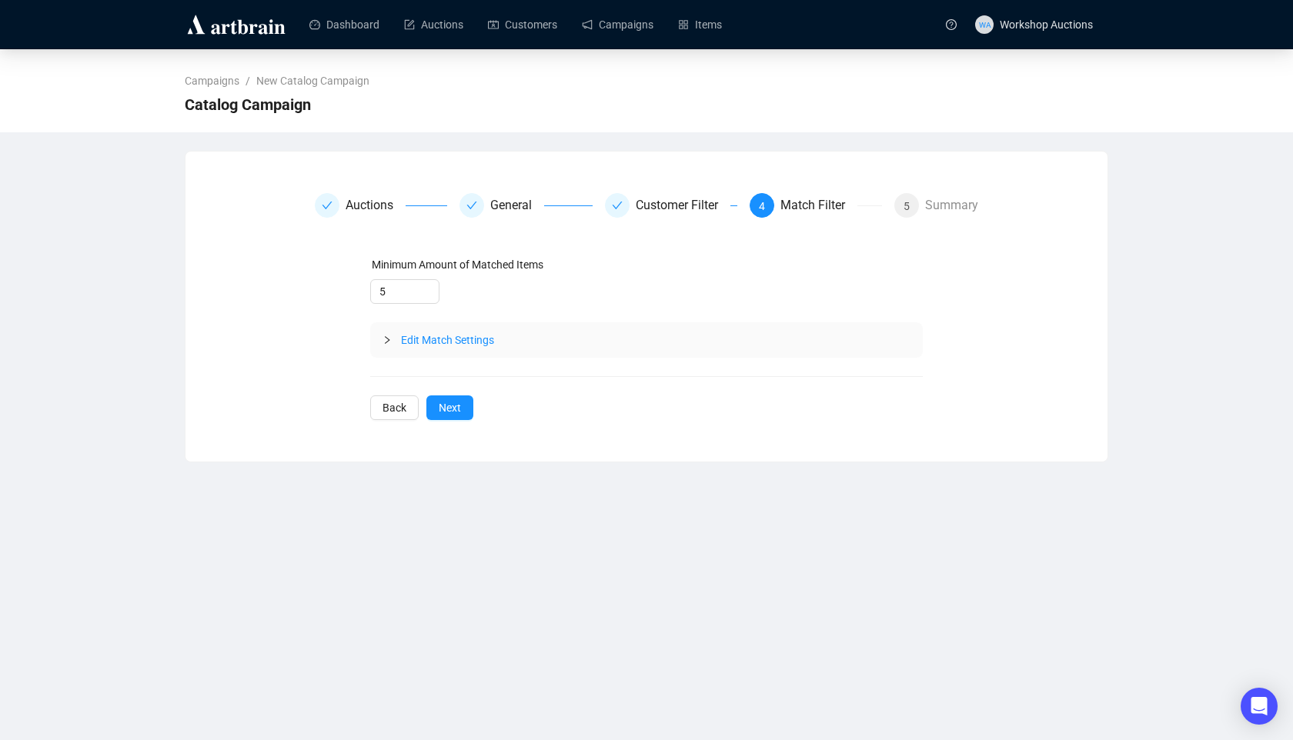
click at [382, 344] on icon "collapsed" at bounding box center [386, 340] width 9 height 9
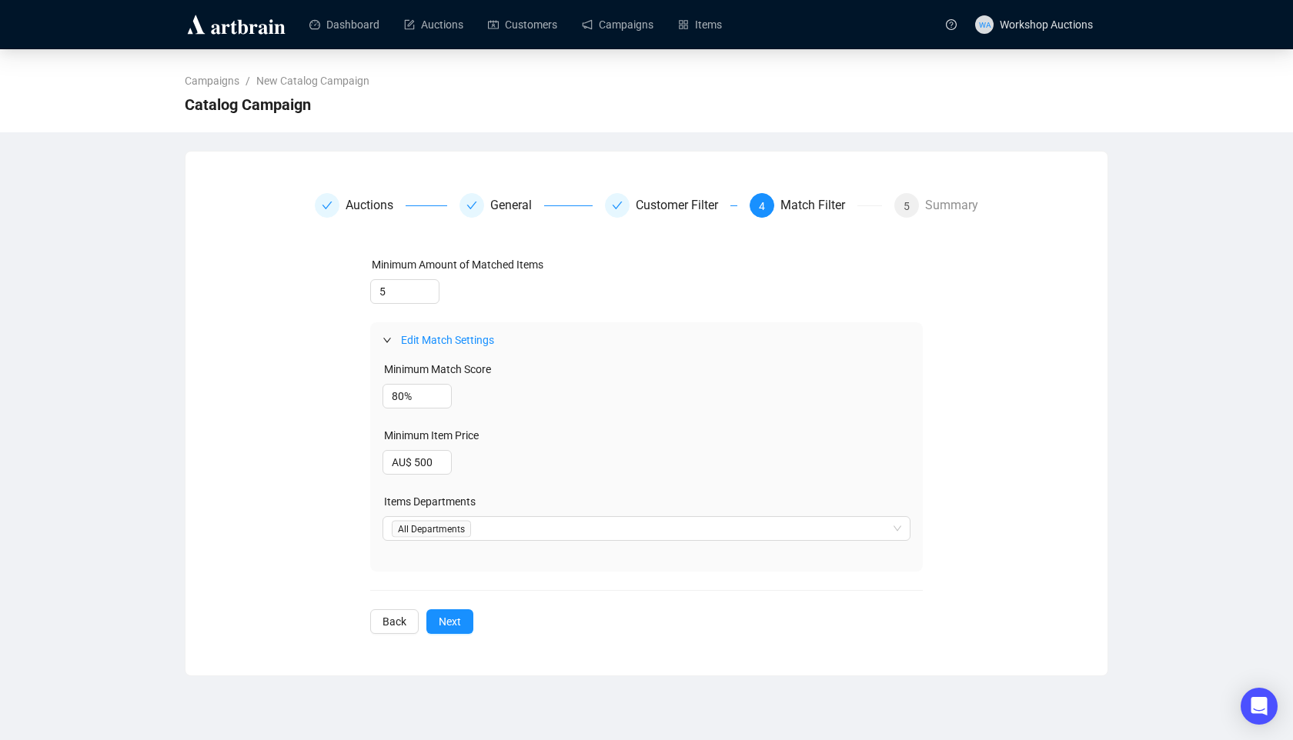
click at [382, 344] on icon "expanded" at bounding box center [386, 340] width 9 height 9
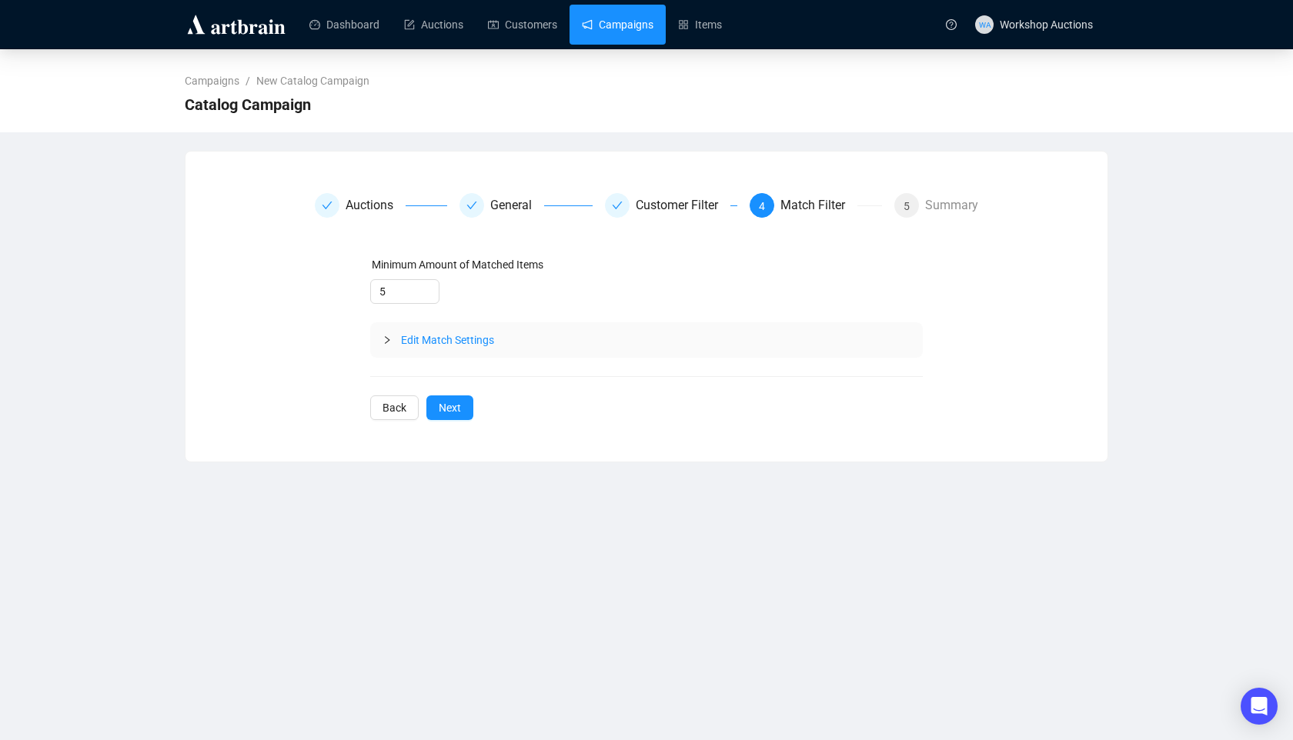
click at [640, 32] on link "Campaigns" at bounding box center [618, 25] width 72 height 40
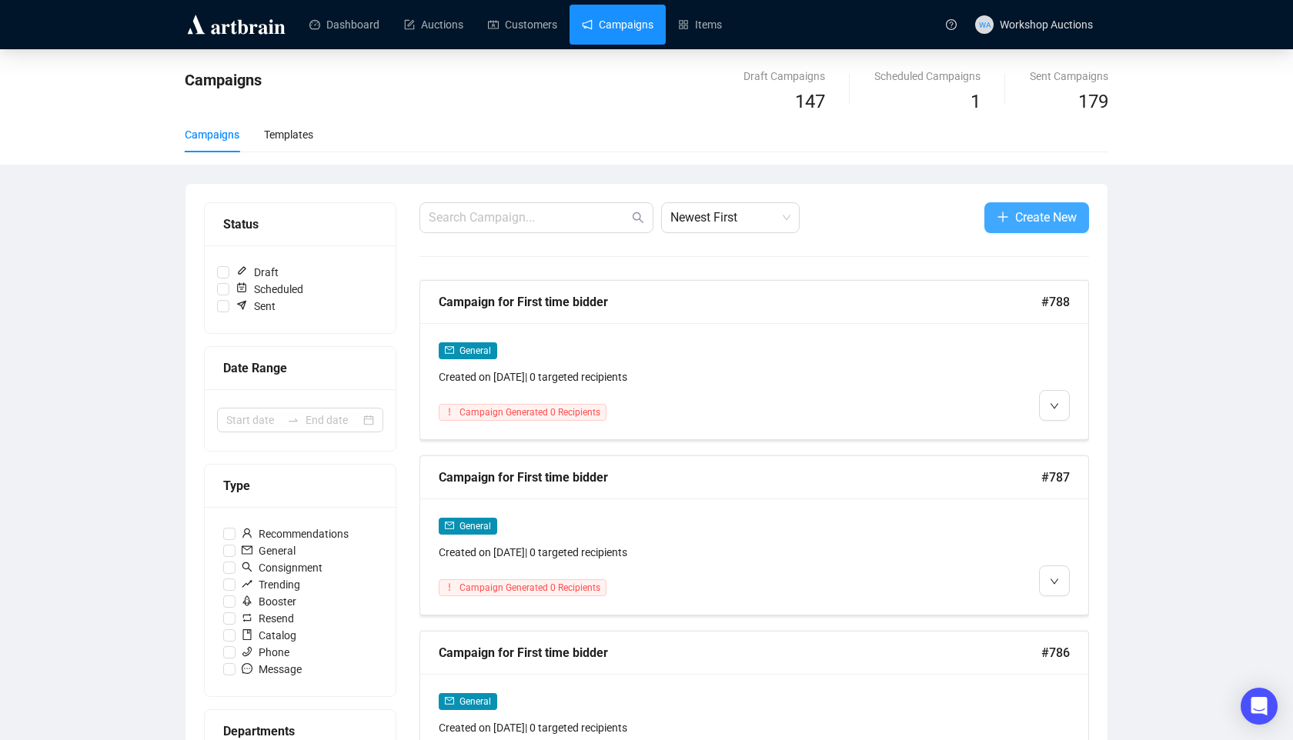
click at [1008, 209] on button "Create New" at bounding box center [1036, 217] width 105 height 31
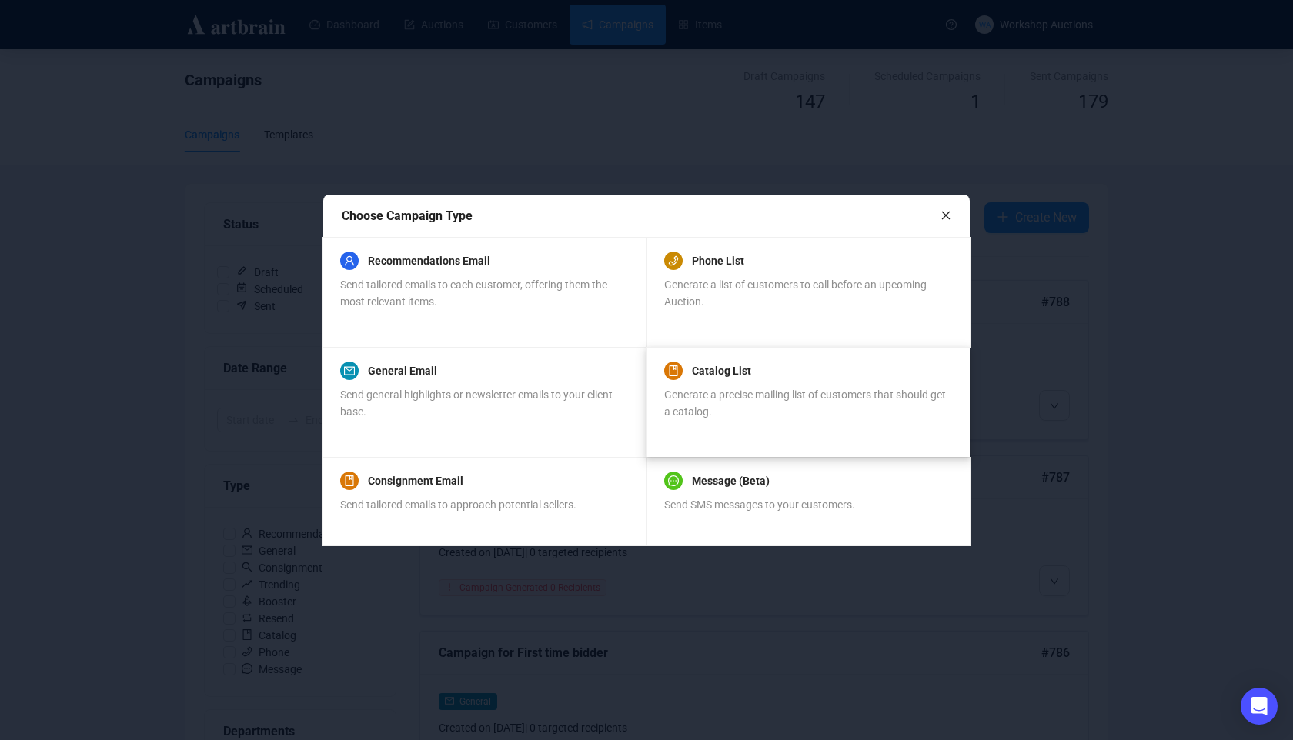
click at [736, 412] on div "Generate a precise mailing list of customers that should get a catalog." at bounding box center [808, 403] width 288 height 34
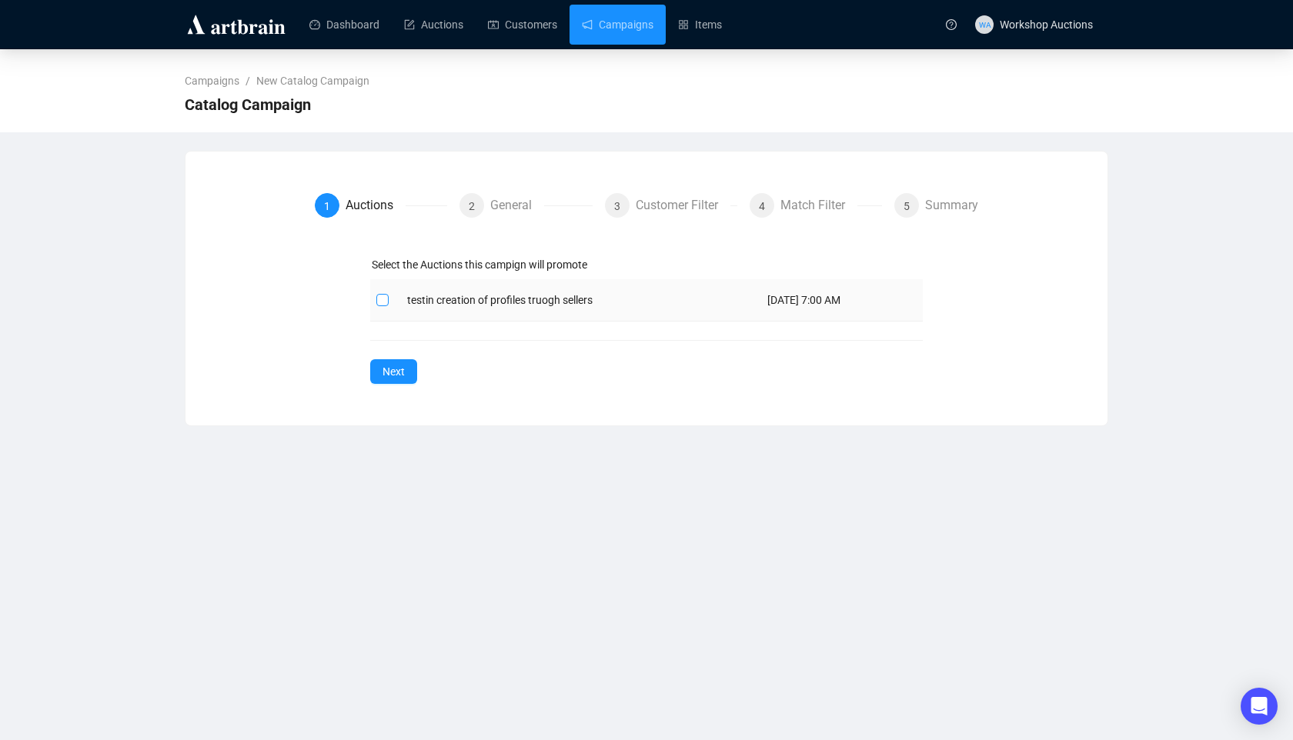
click at [381, 305] on span at bounding box center [382, 300] width 12 height 12
click at [381, 305] on input "checkbox" at bounding box center [381, 299] width 11 height 11
checkbox input "true"
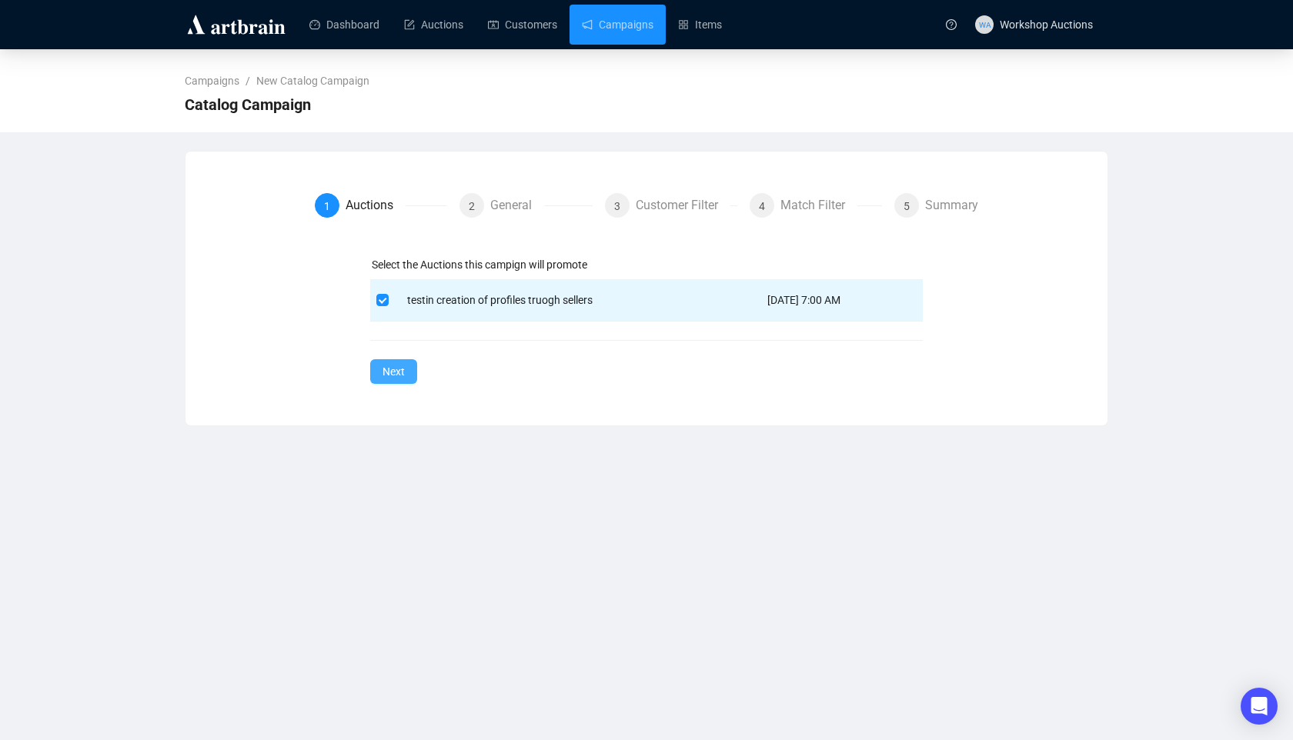
click at [406, 372] on button "Next" at bounding box center [393, 371] width 47 height 25
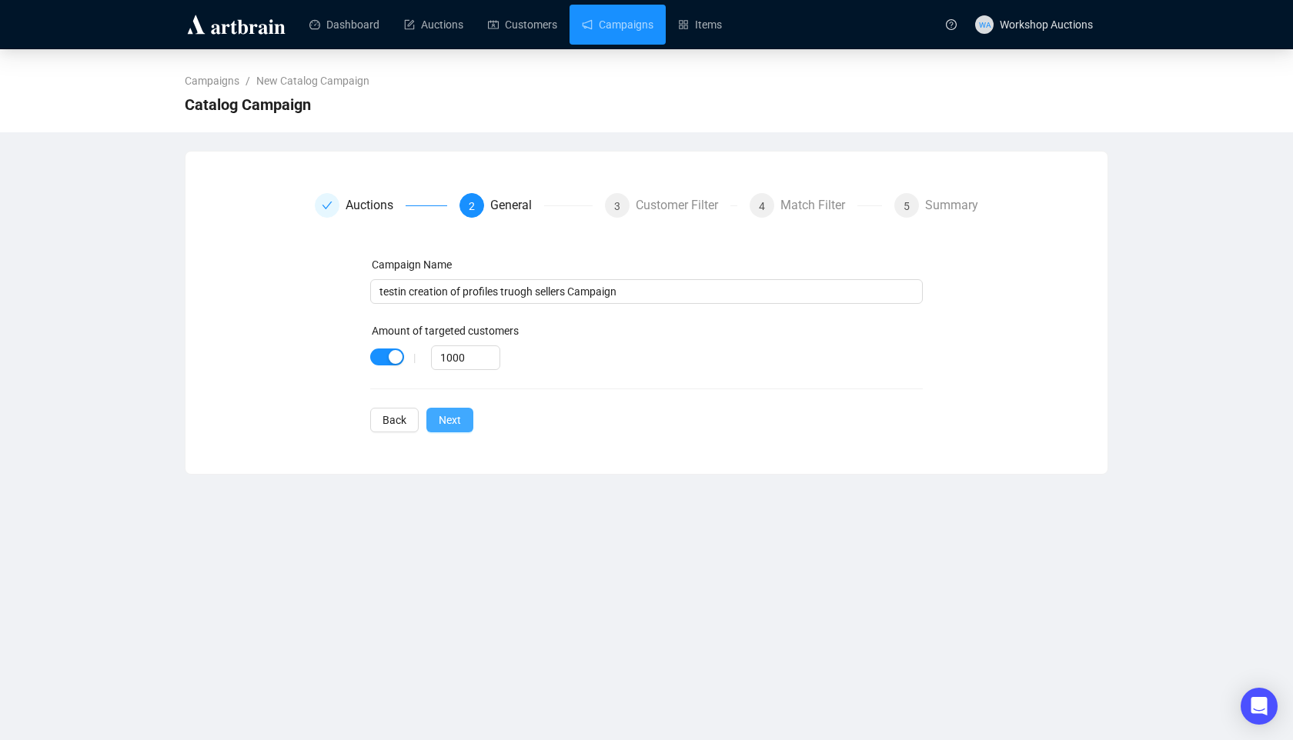
click at [462, 421] on button "Next" at bounding box center [449, 420] width 47 height 25
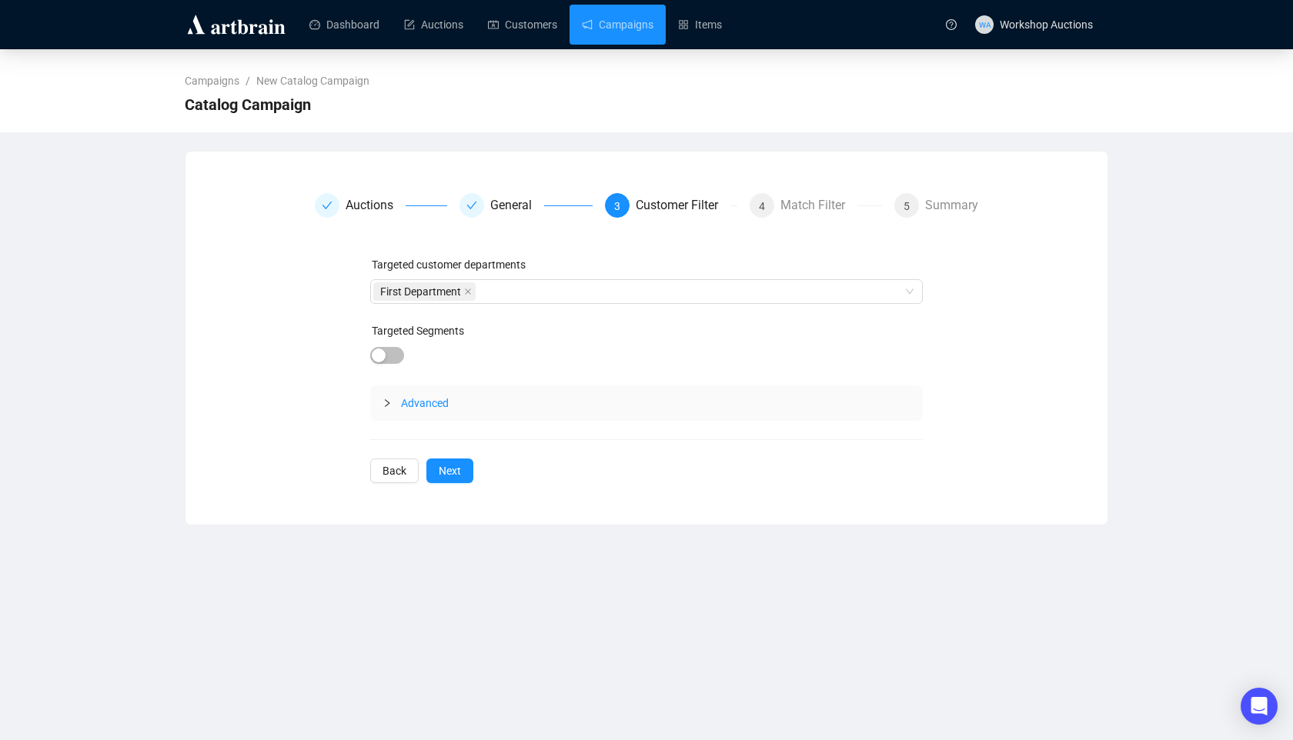
click at [387, 399] on icon "collapsed" at bounding box center [386, 403] width 9 height 9
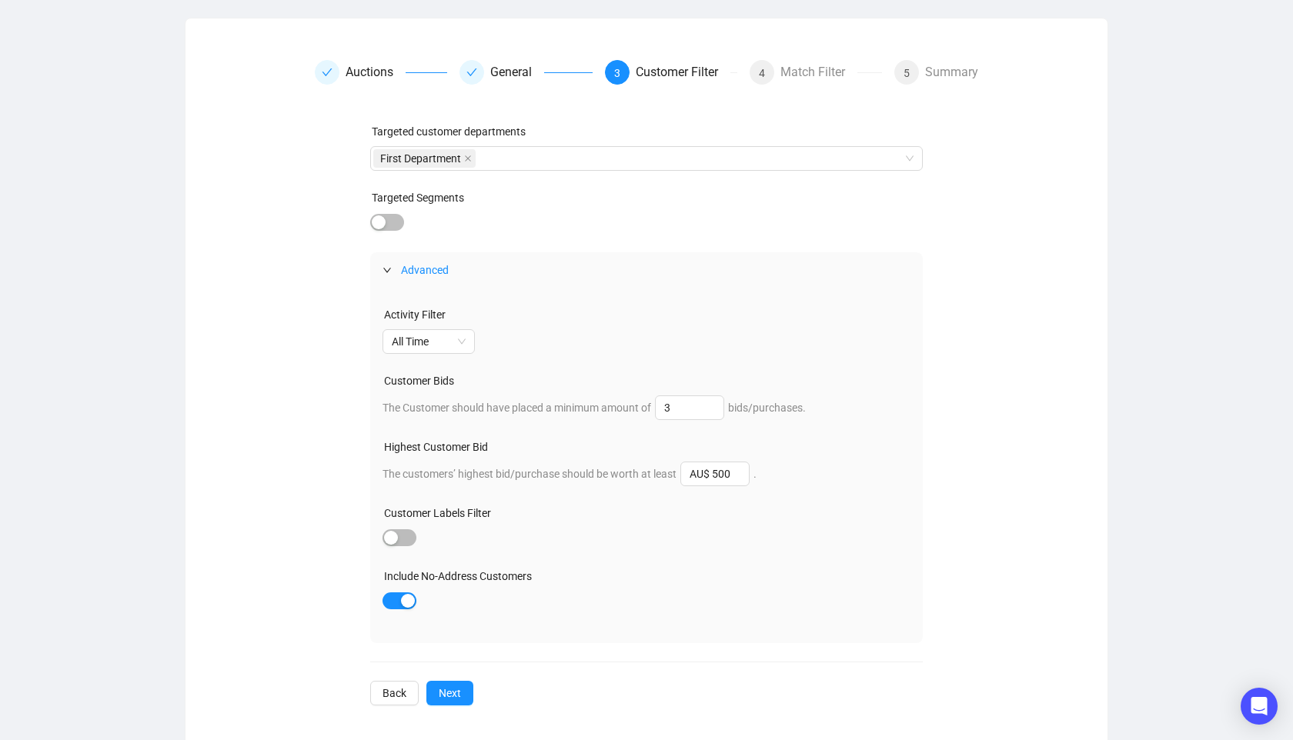
scroll to position [132, 0]
click at [781, 79] on div "Match Filter" at bounding box center [818, 74] width 77 height 25
click at [802, 70] on div "Match Filter" at bounding box center [818, 74] width 77 height 25
click at [446, 690] on span "Next" at bounding box center [450, 694] width 22 height 17
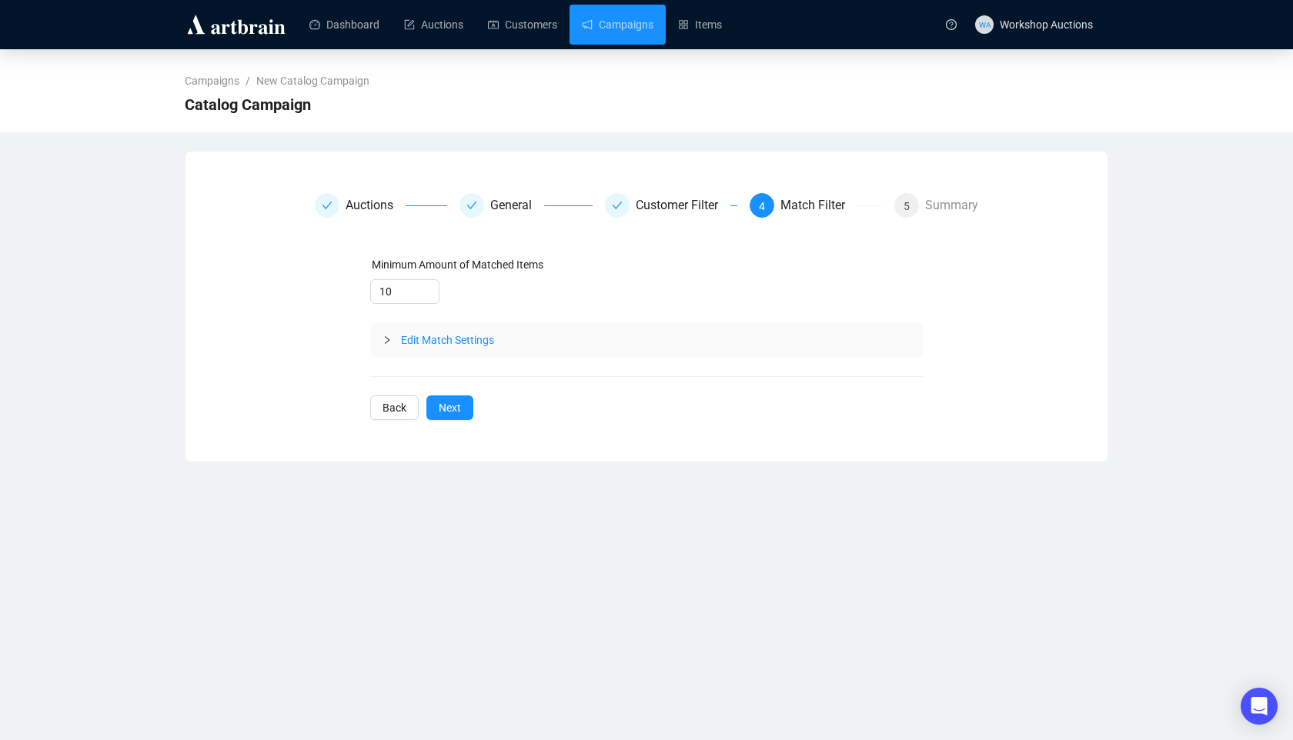
click at [386, 336] on icon "collapsed" at bounding box center [386, 340] width 9 height 9
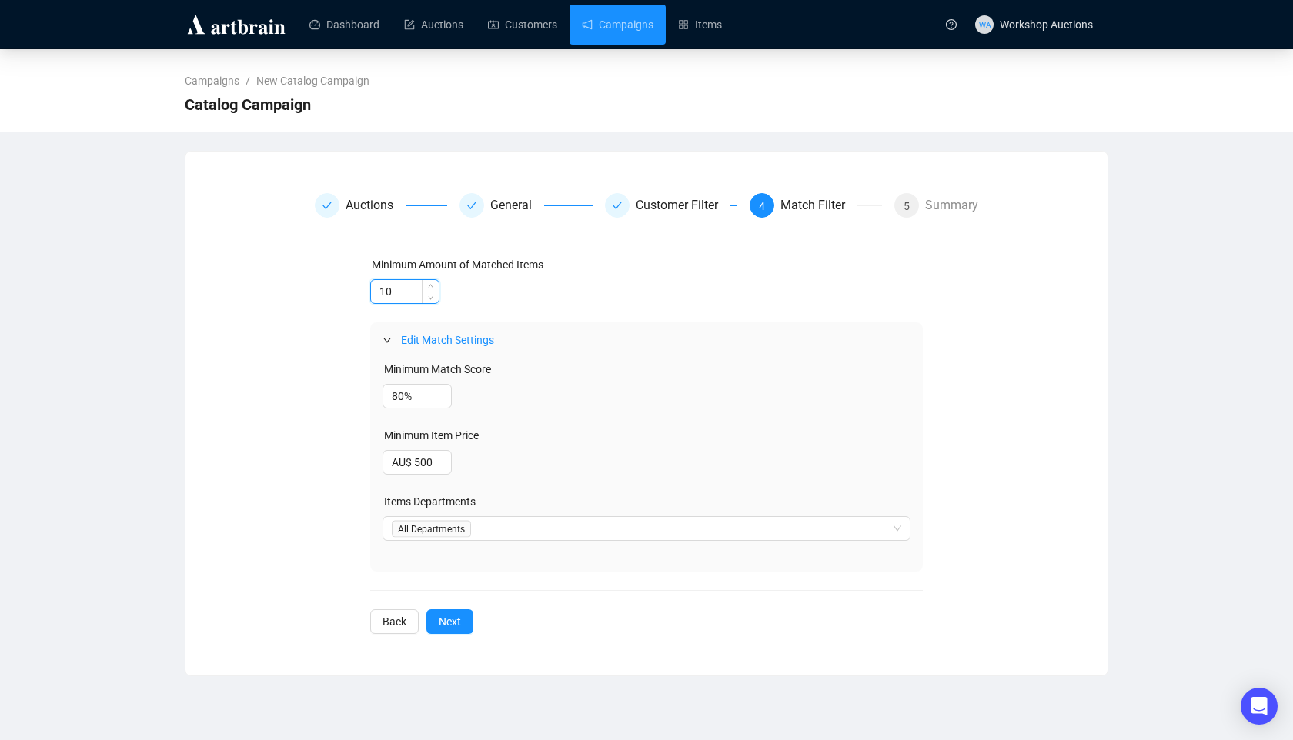
click at [385, 292] on input "10" at bounding box center [405, 291] width 68 height 23
